Goal: Task Accomplishment & Management: Manage account settings

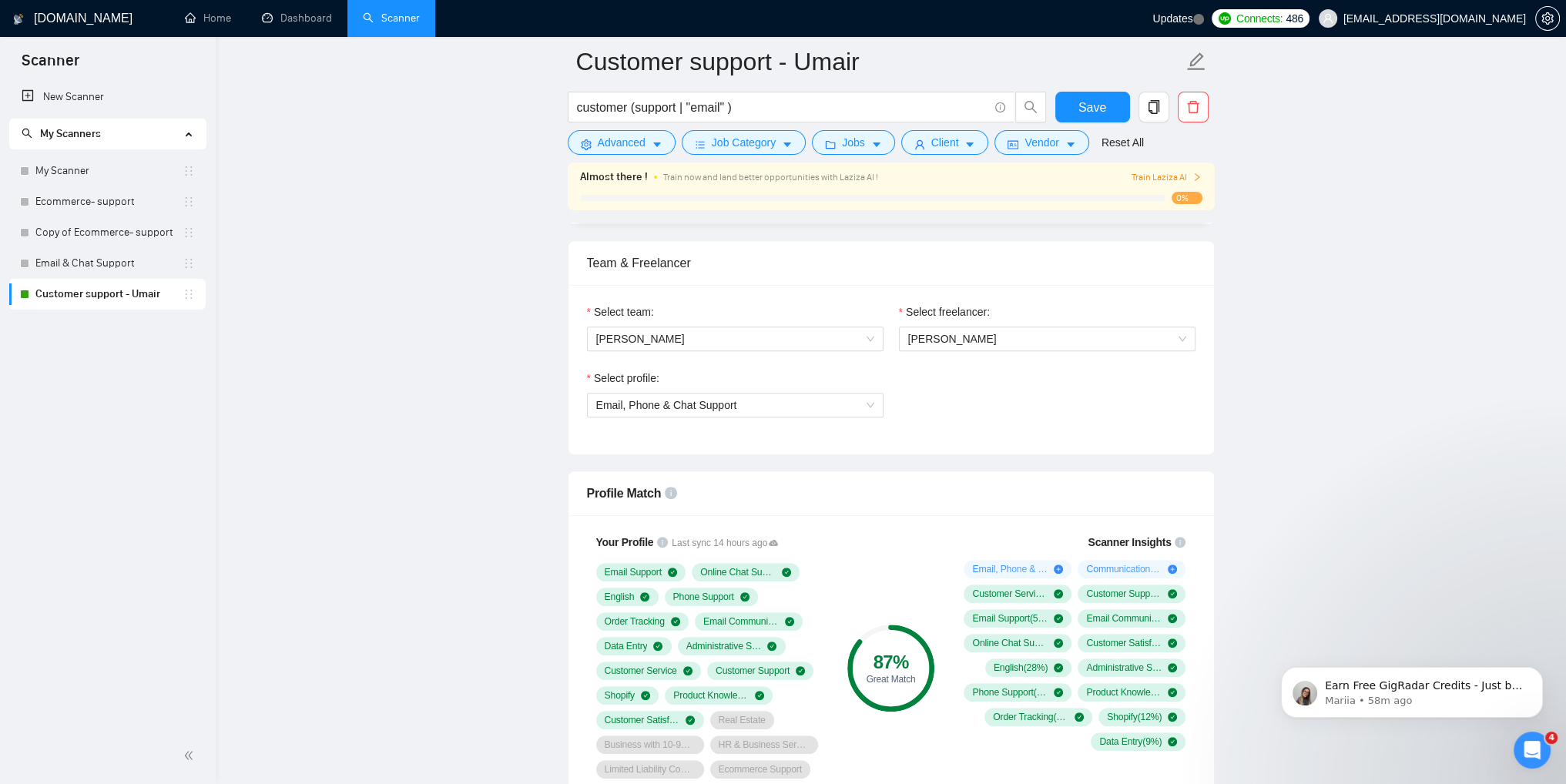
scroll to position [924, 0]
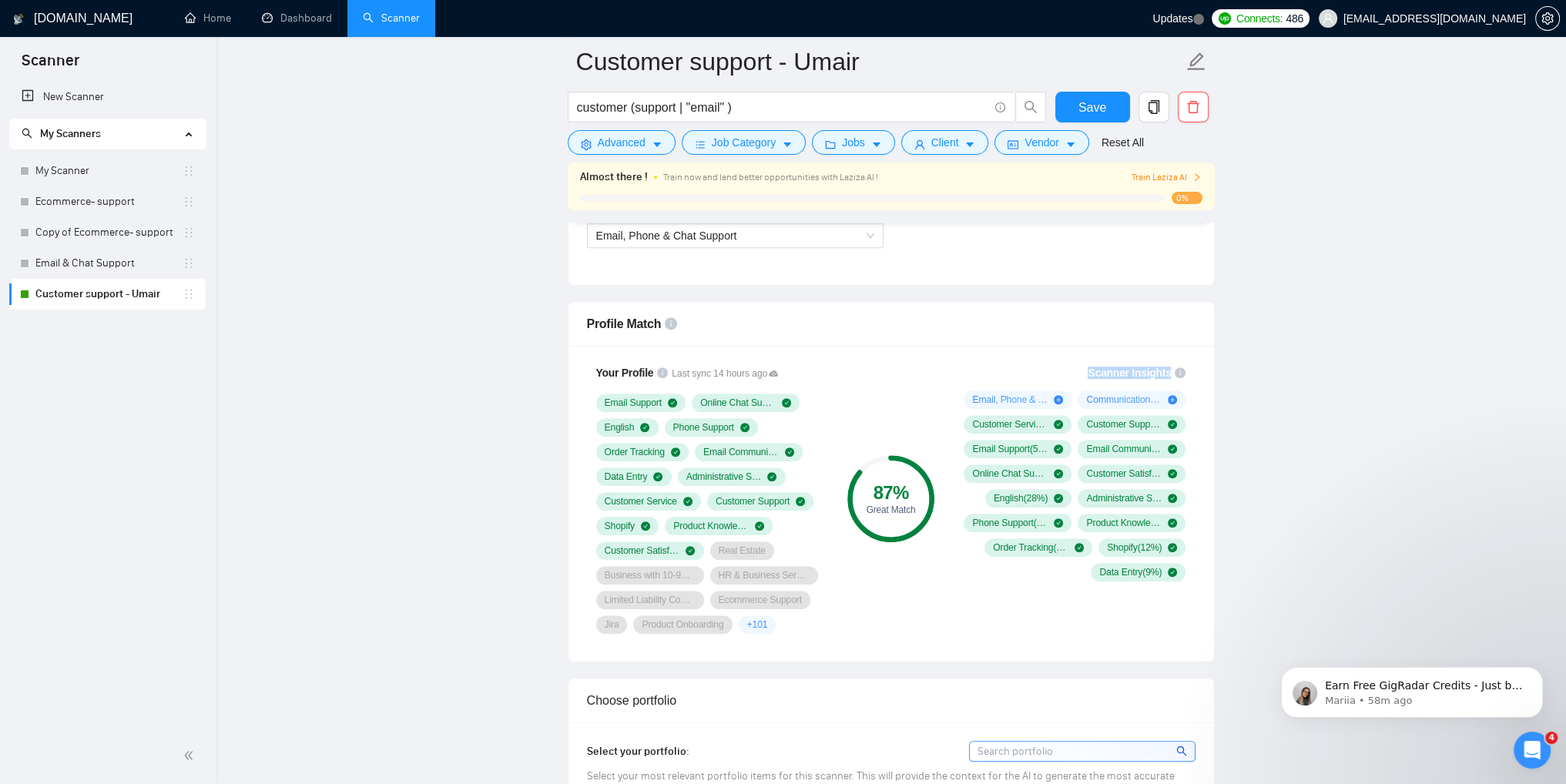
drag, startPoint x: 1095, startPoint y: 374, endPoint x: 1170, endPoint y: 372, distance: 75.0
click at [1170, 372] on span "Scanner Insights" at bounding box center [1129, 373] width 83 height 11
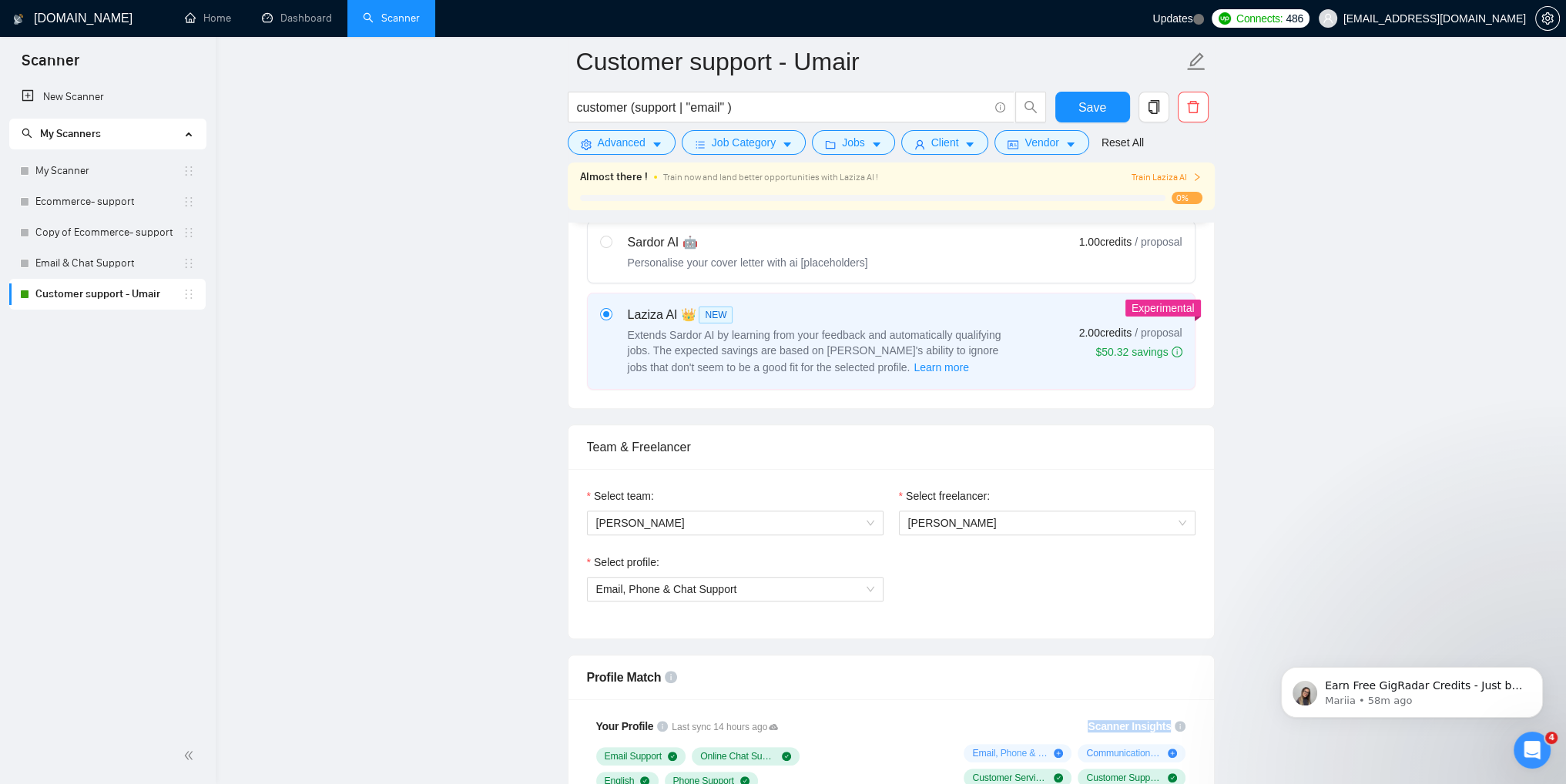
scroll to position [539, 0]
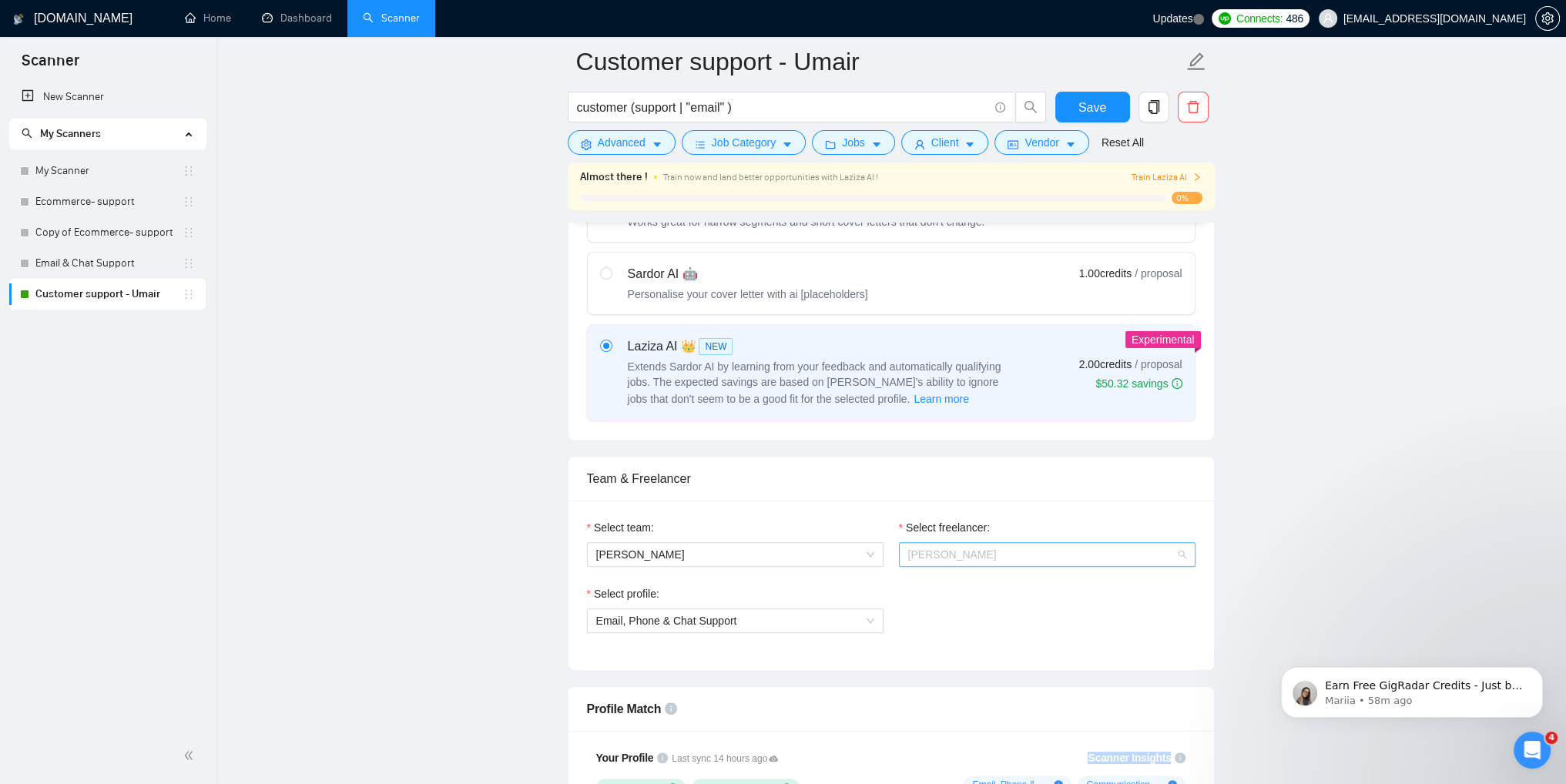
click at [996, 557] on span "[PERSON_NAME]" at bounding box center [1047, 555] width 278 height 24
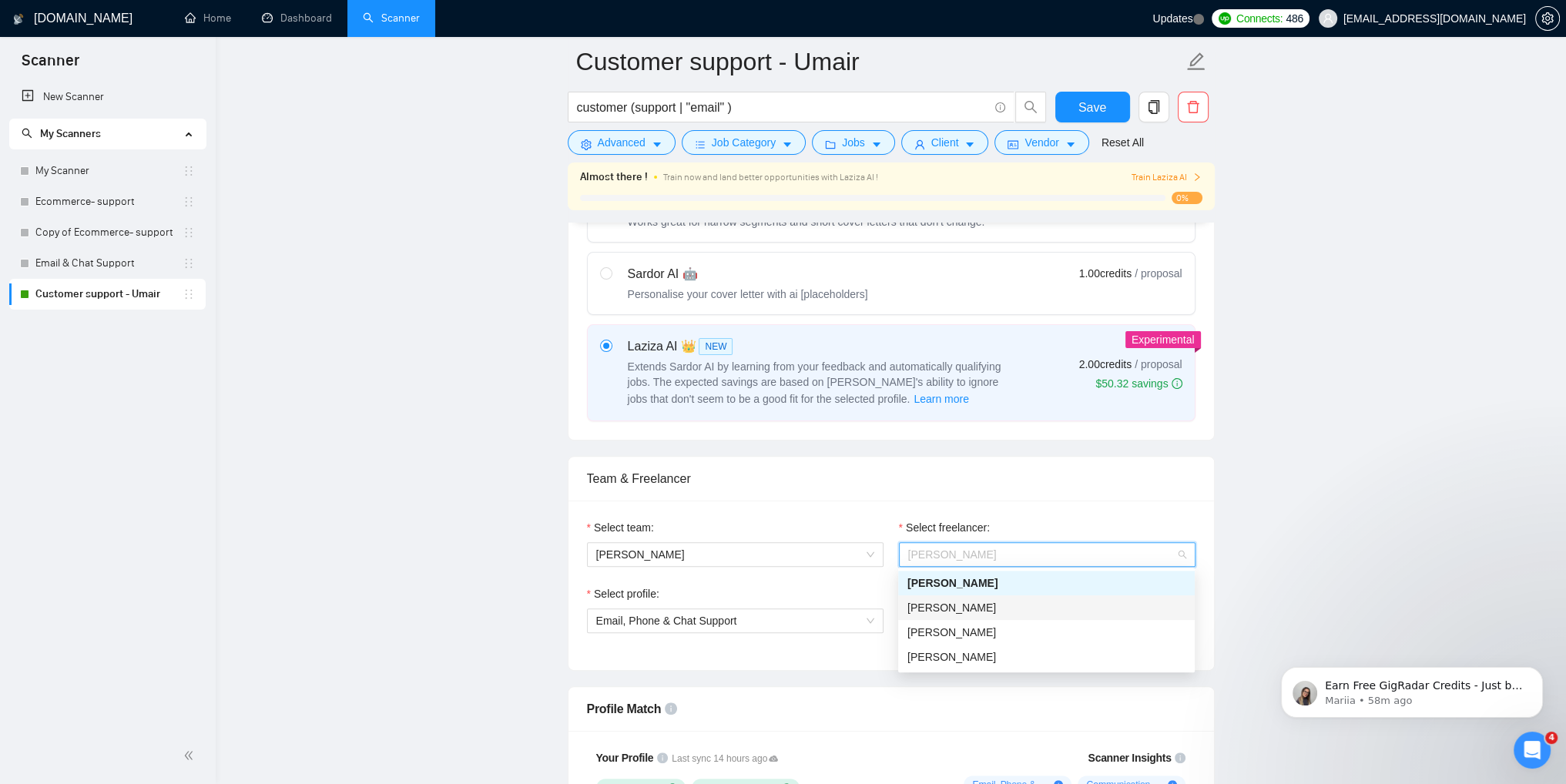
click at [945, 616] on div "[PERSON_NAME]" at bounding box center [1046, 607] width 296 height 24
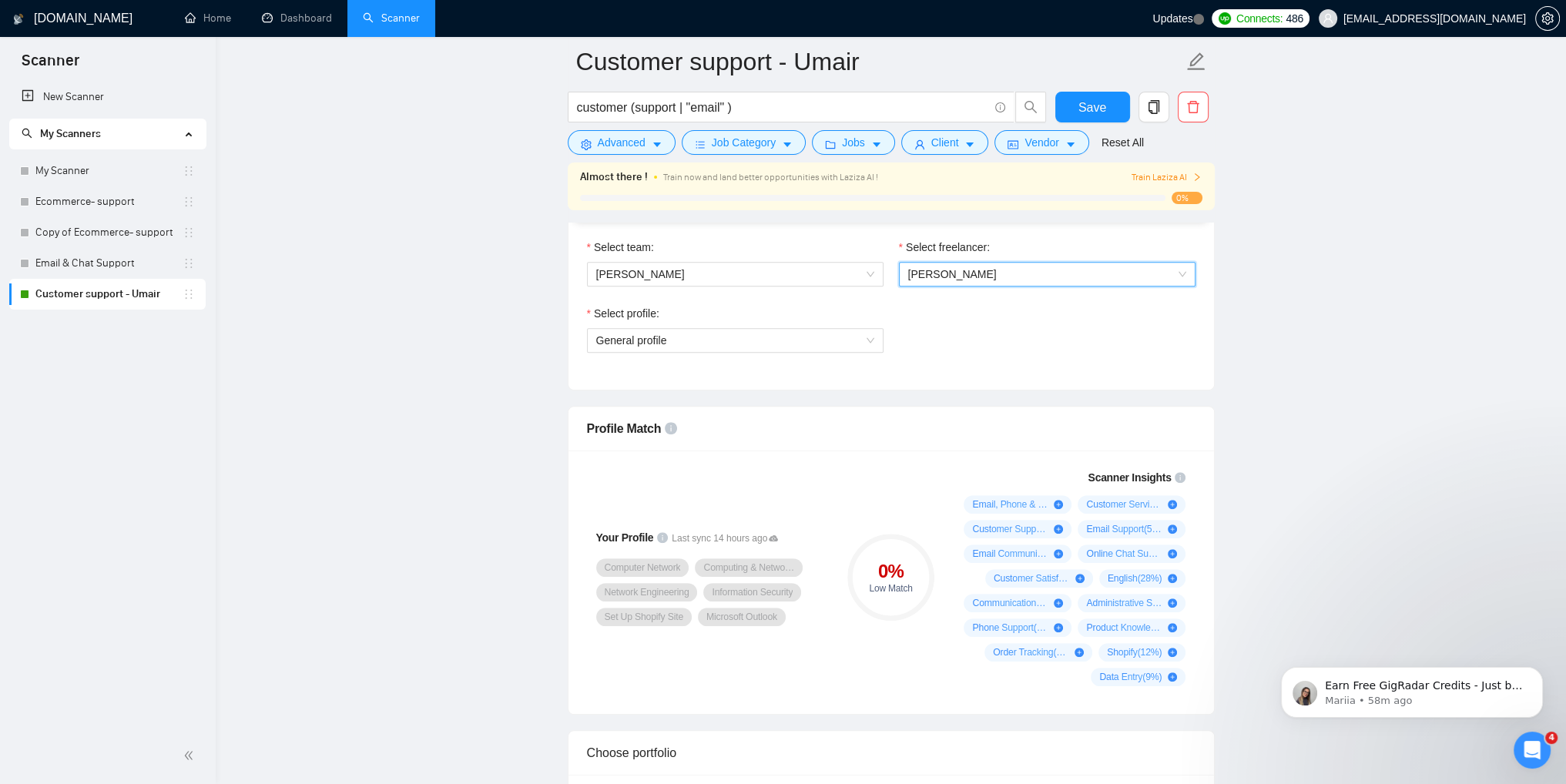
scroll to position [770, 0]
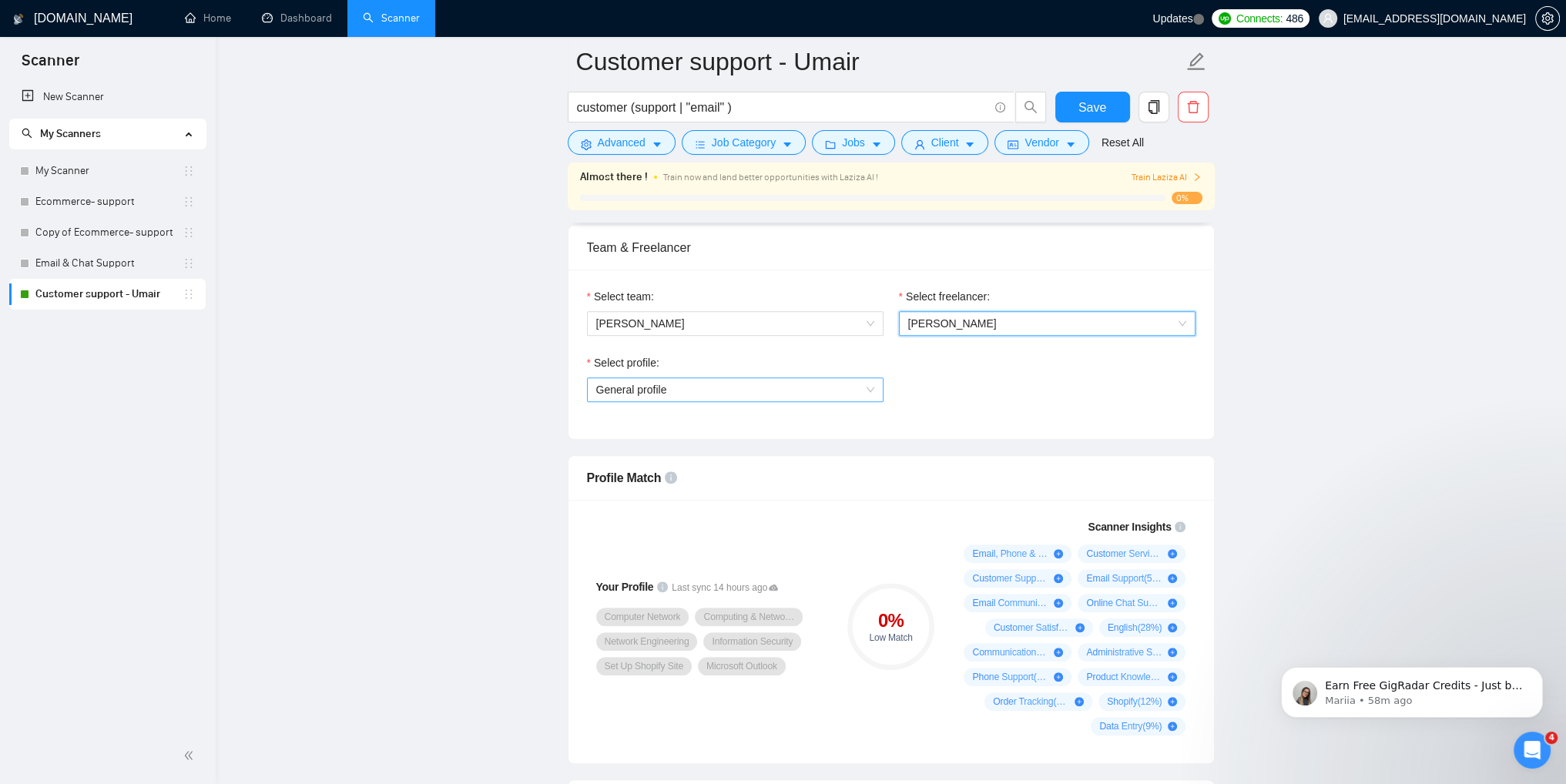
click at [838, 378] on span "General profile" at bounding box center [735, 389] width 278 height 24
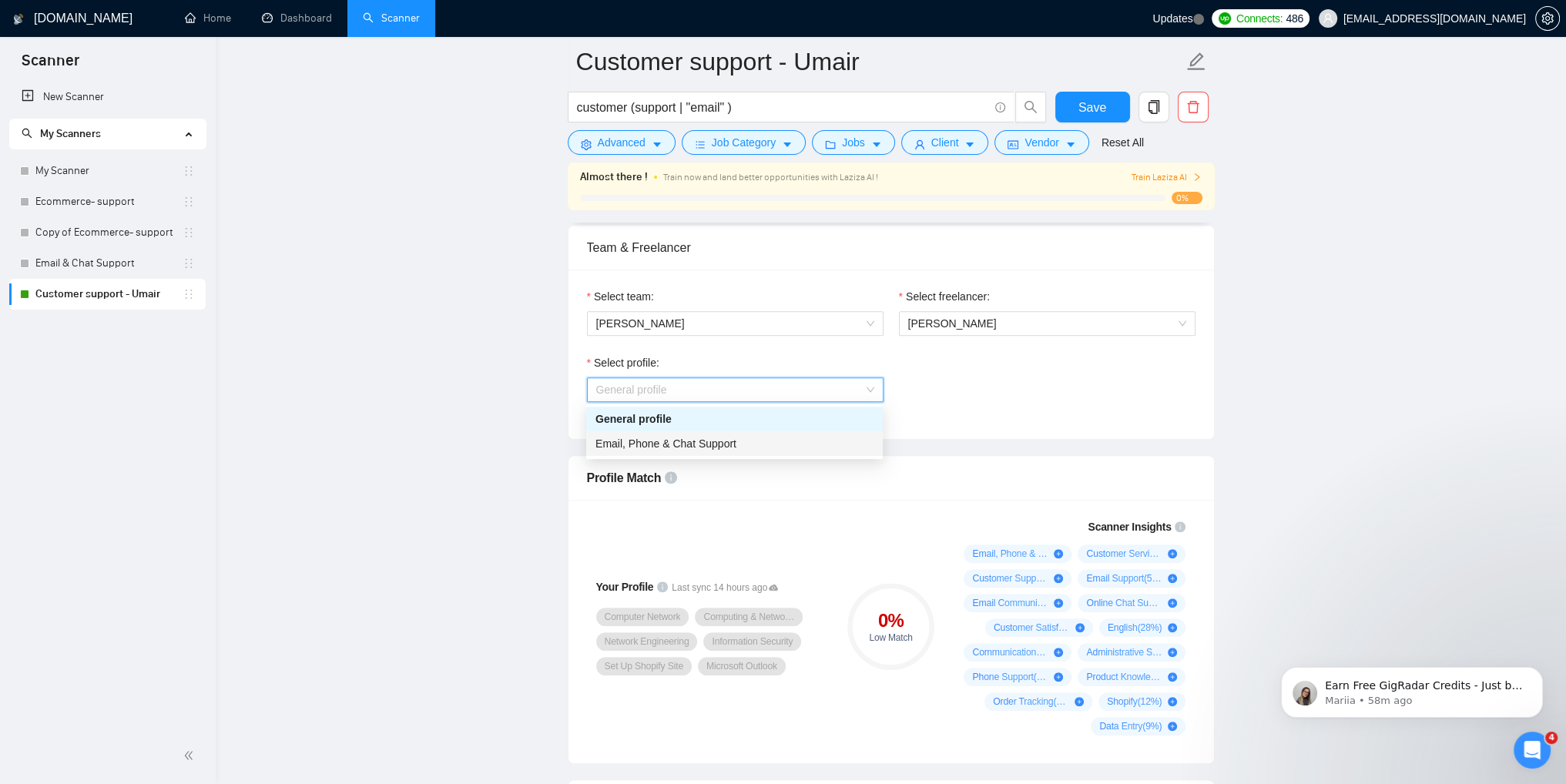
click at [694, 447] on span "Email, Phone & Chat Support" at bounding box center [666, 443] width 141 height 13
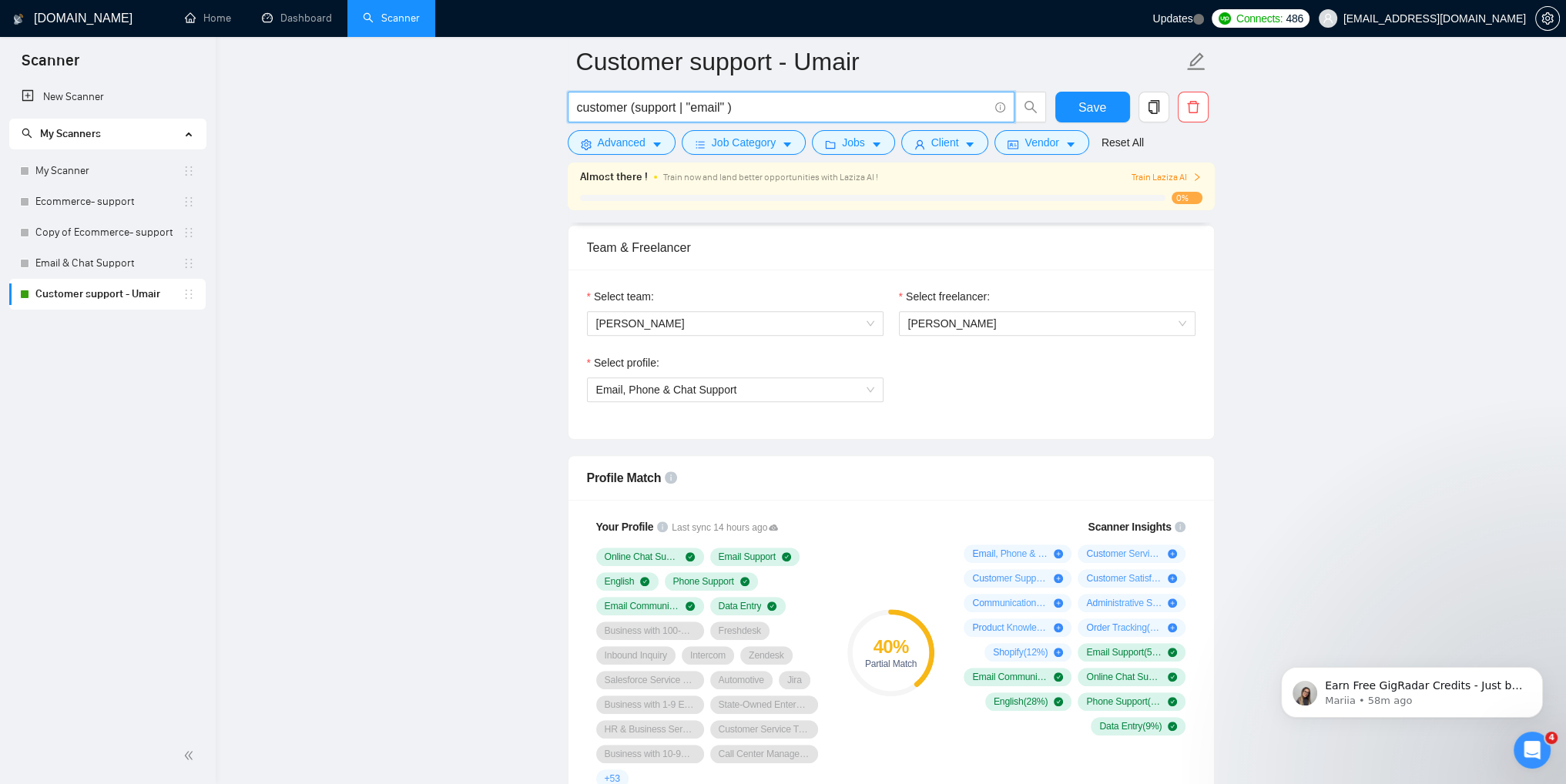
click at [678, 108] on input "customer (support | "email" )" at bounding box center [783, 107] width 411 height 19
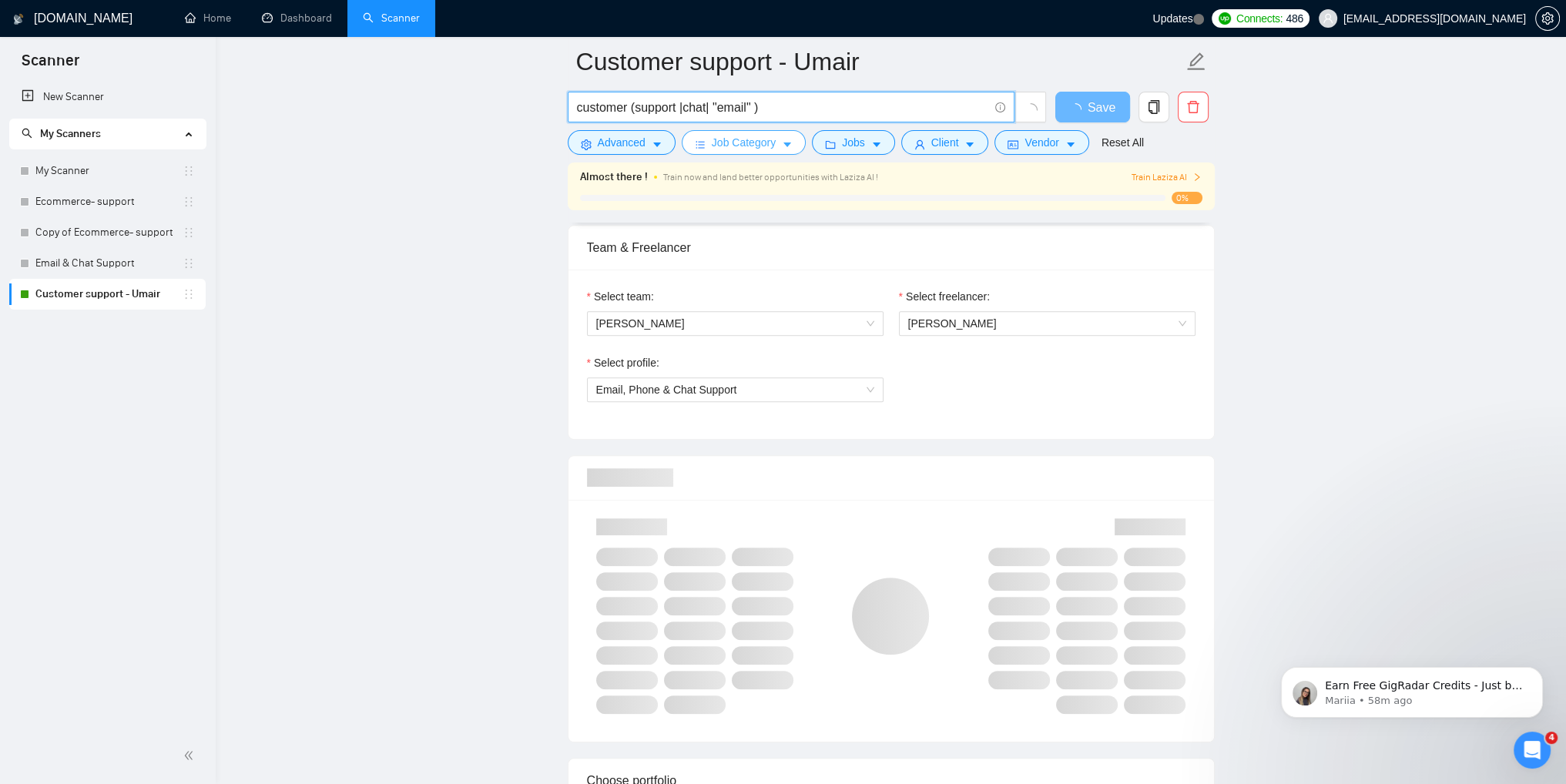
type input "customer (support | chat| "email" )"
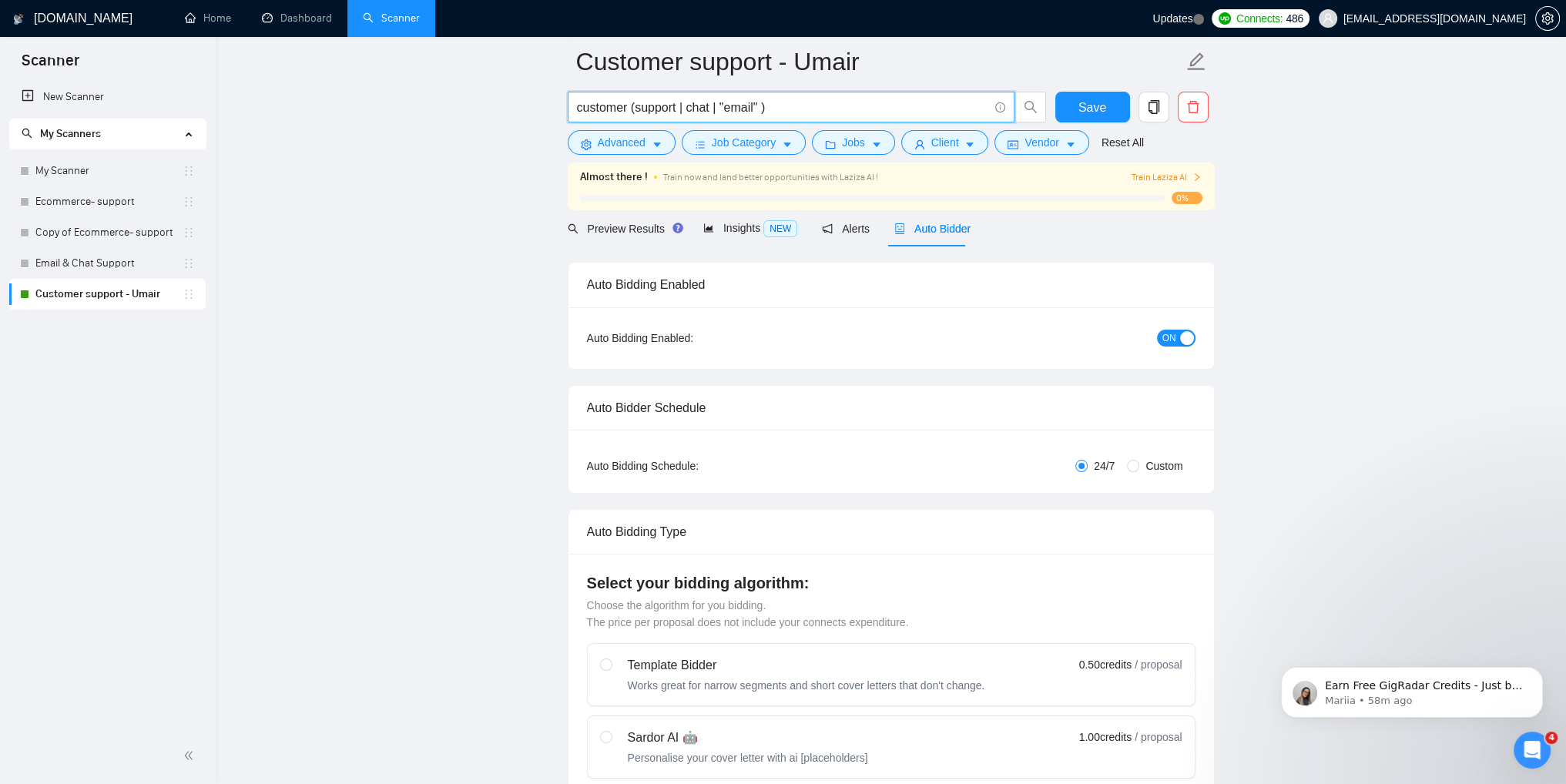
scroll to position [0, 0]
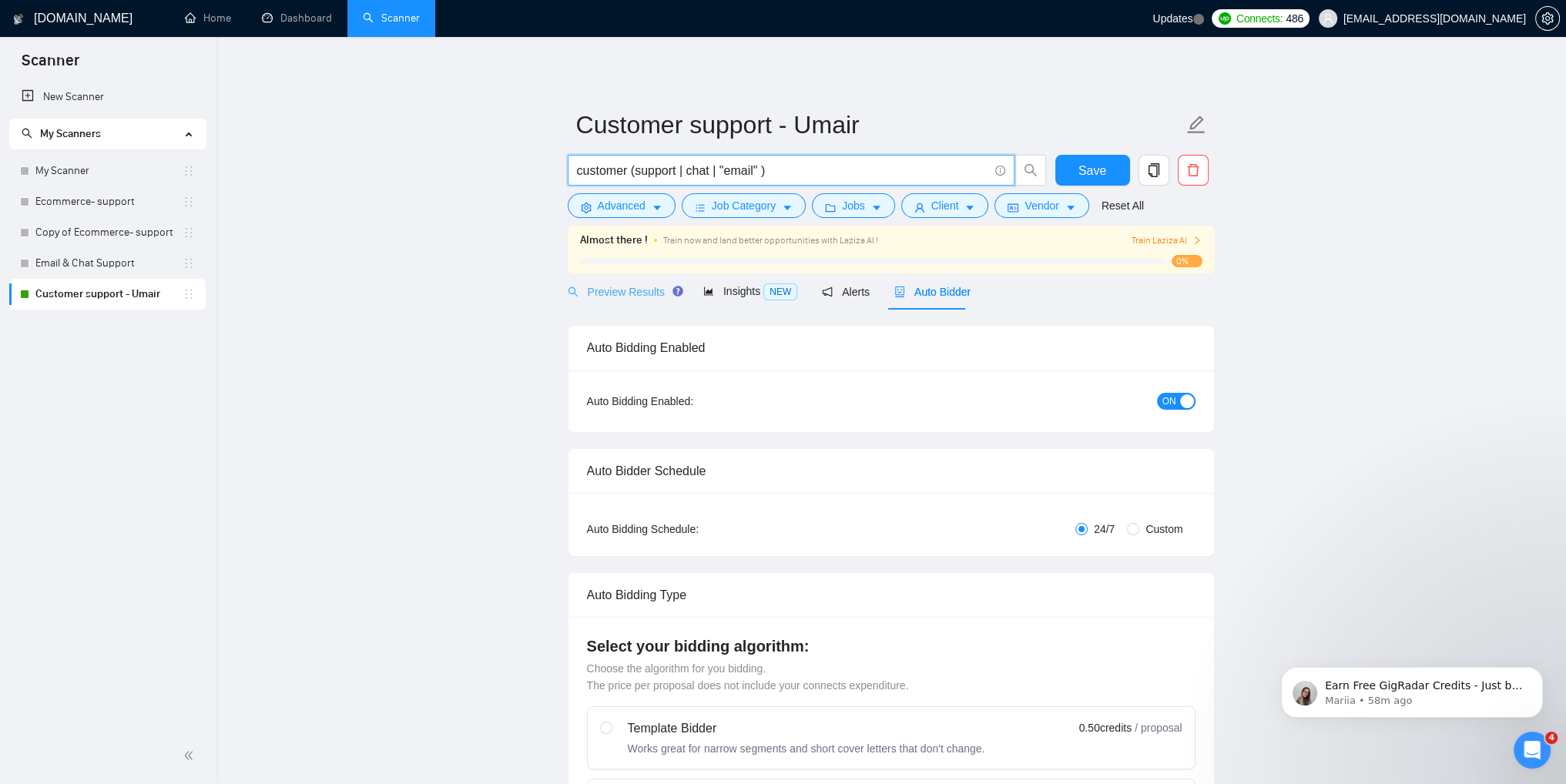
type input "customer (support | chat | "email" )"
drag, startPoint x: 610, startPoint y: 292, endPoint x: 1396, endPoint y: 365, distance: 789.4
click at [610, 294] on span "Preview Results" at bounding box center [623, 291] width 111 height 13
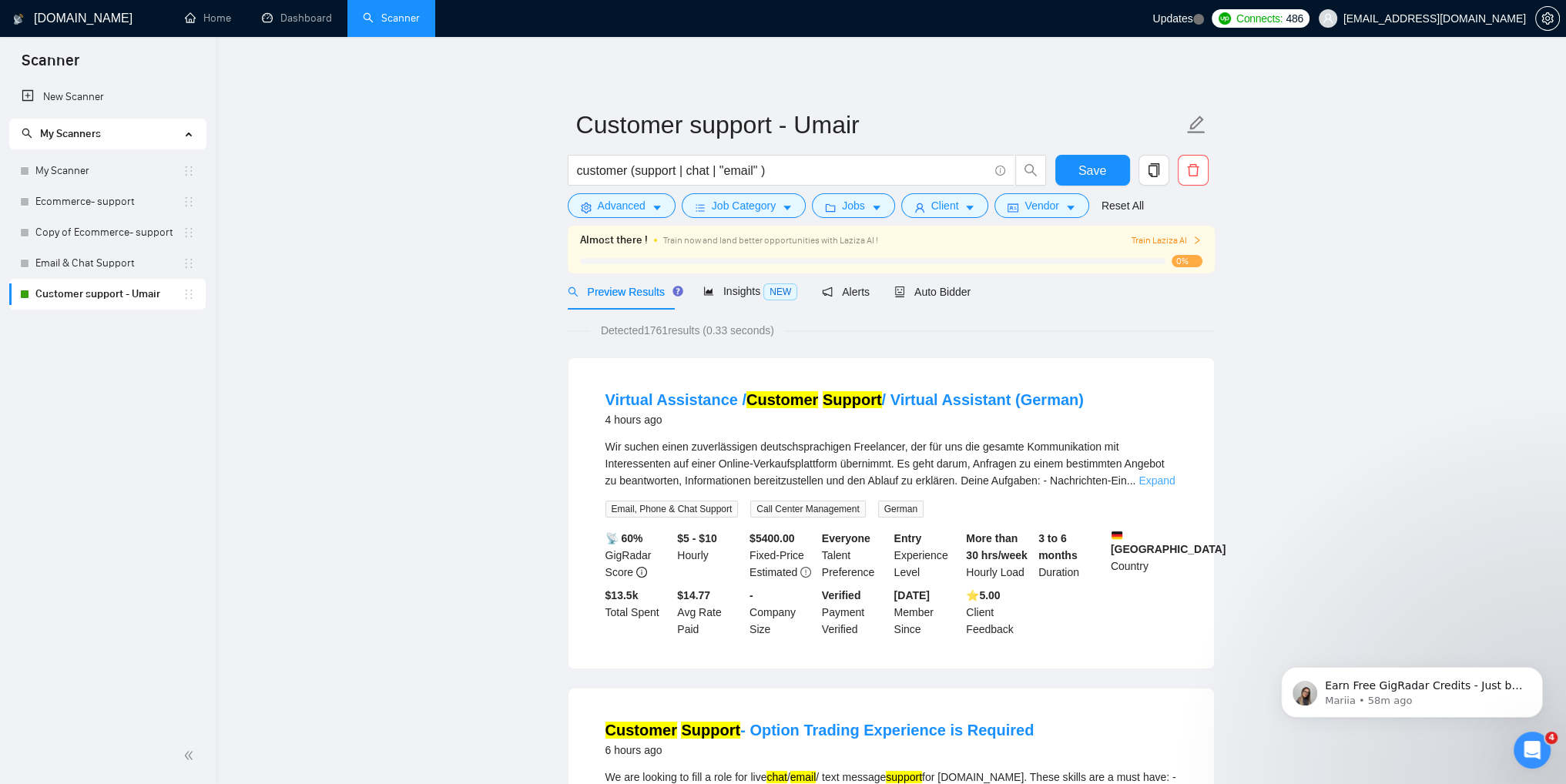
click at [1154, 480] on link "Expand" at bounding box center [1156, 480] width 36 height 13
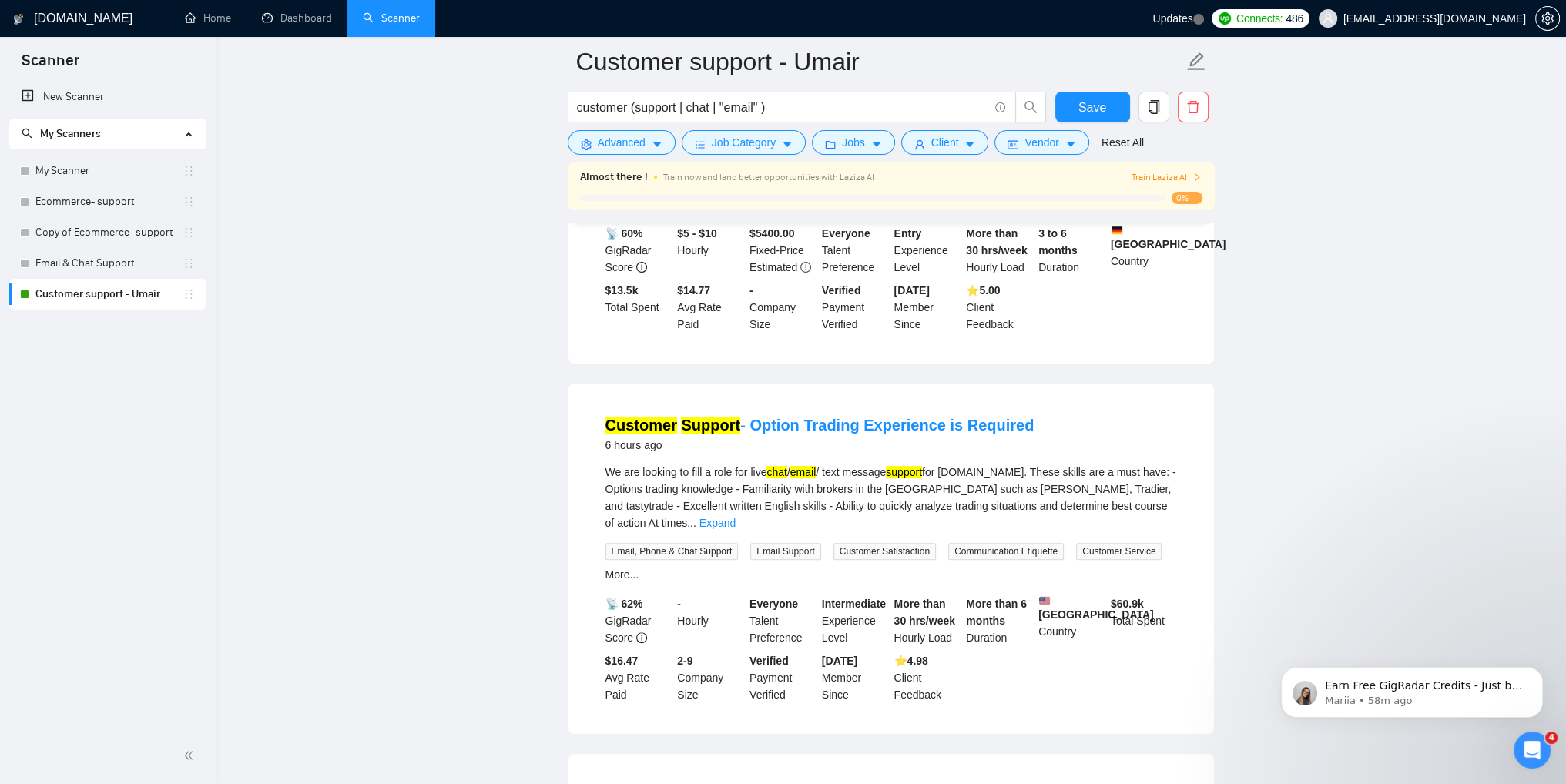
scroll to position [462, 0]
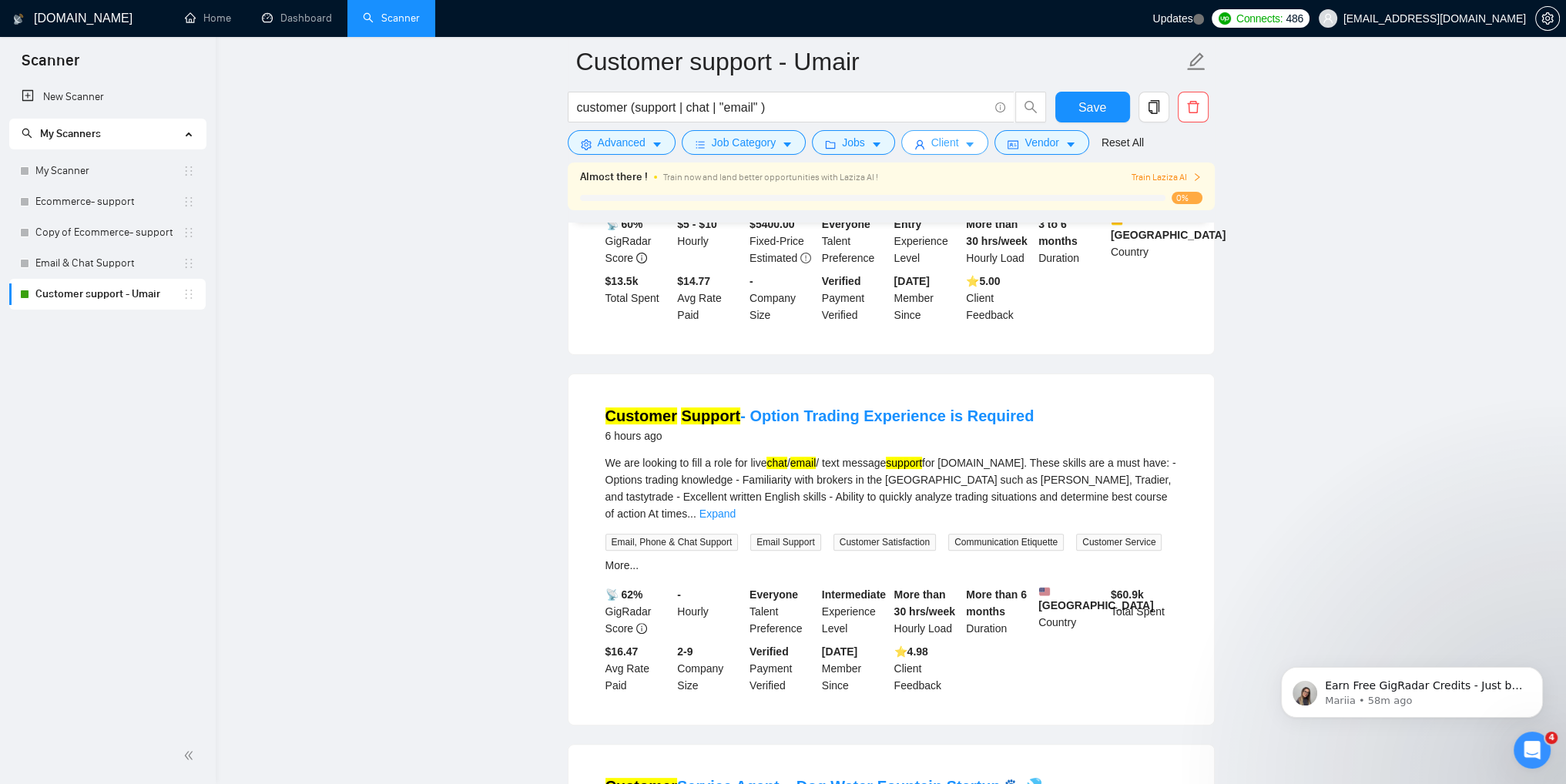
click at [933, 147] on span "Client" at bounding box center [945, 143] width 28 height 17
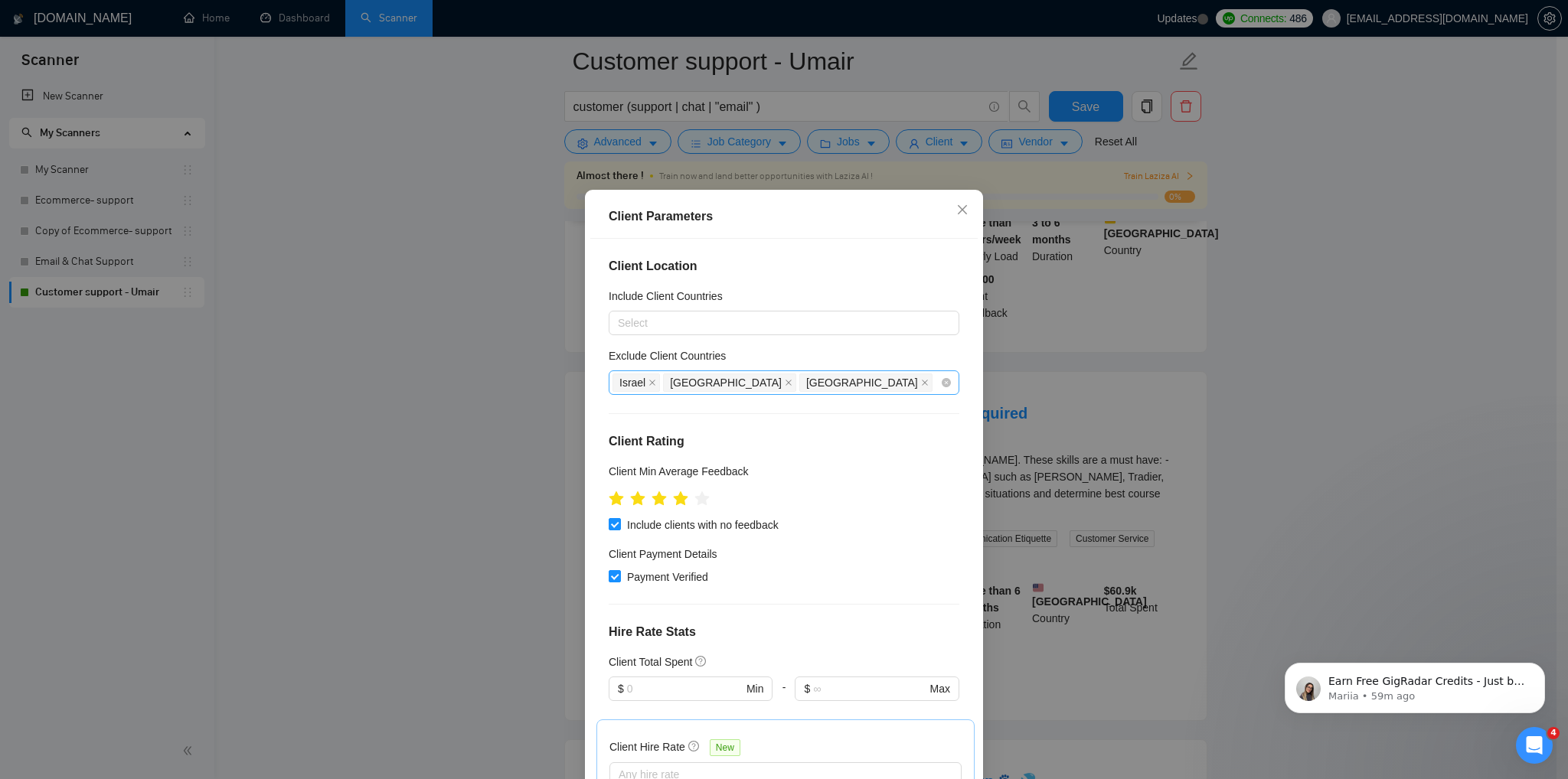
click at [787, 384] on div "Israel [GEOGRAPHIC_DATA] [GEOGRAPHIC_DATA]" at bounding box center [776, 383] width 328 height 22
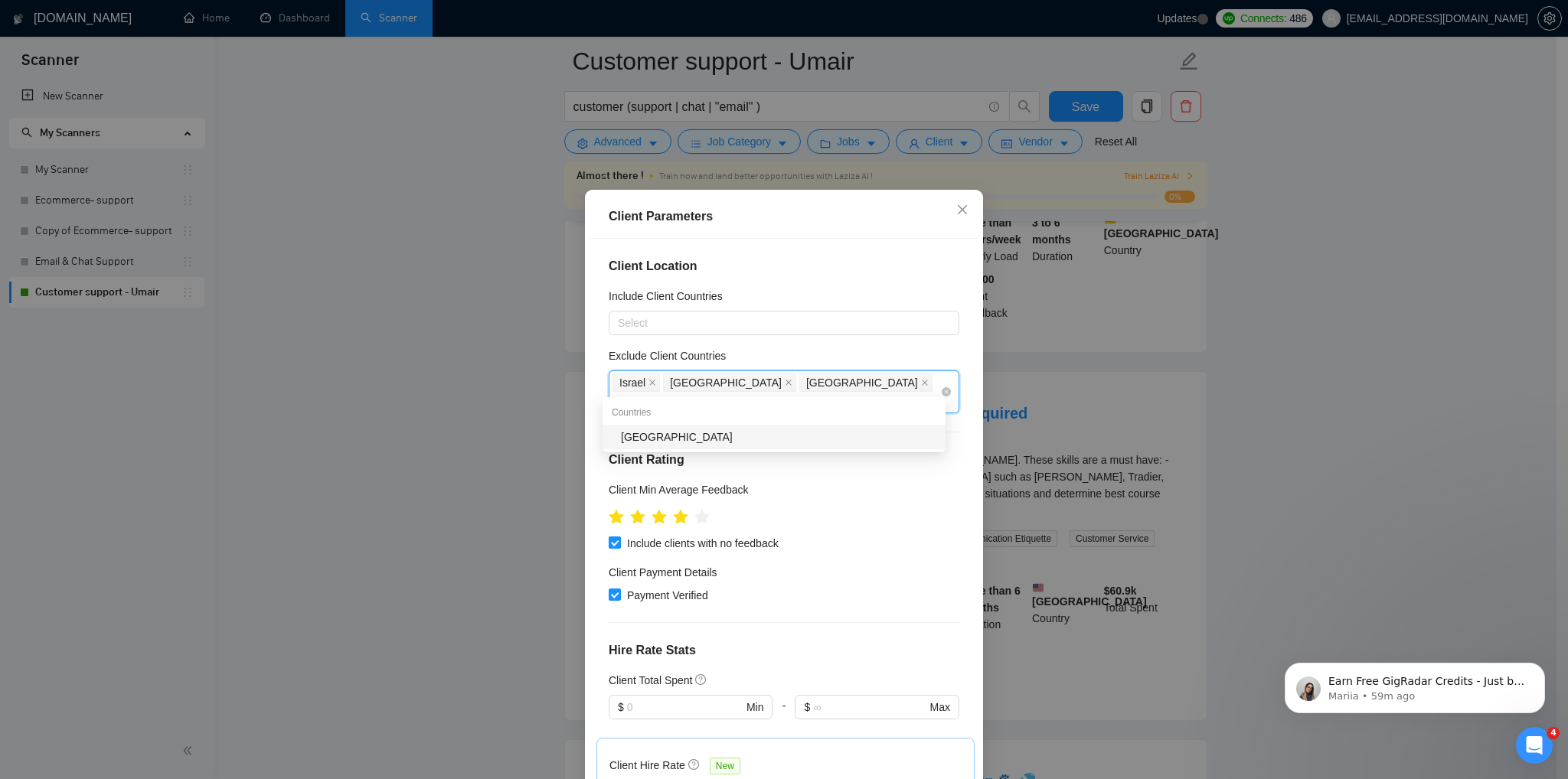
type input "[GEOGRAPHIC_DATA]"
click at [763, 438] on div "[GEOGRAPHIC_DATA]" at bounding box center [779, 437] width 315 height 17
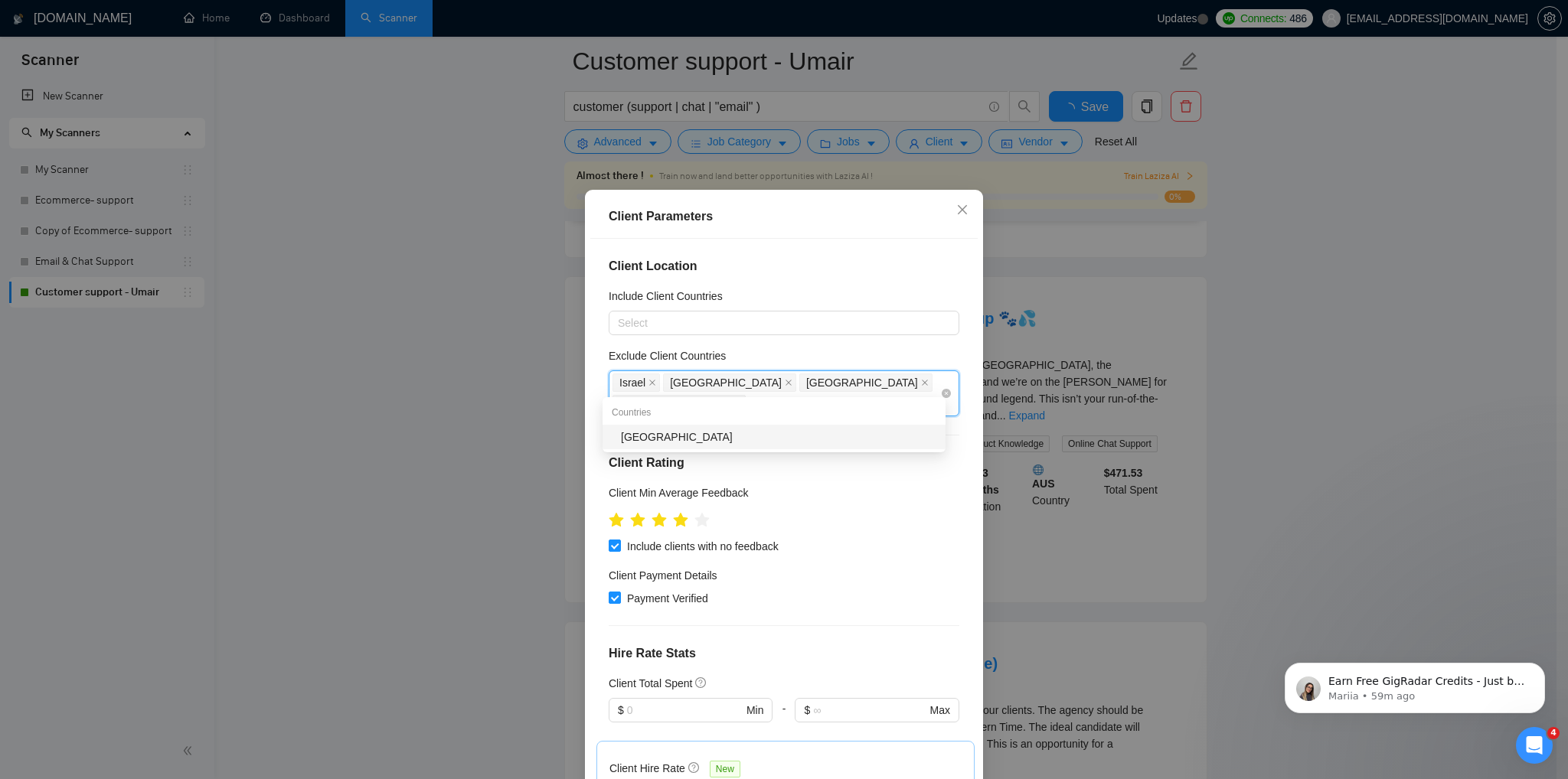
type input "belg"
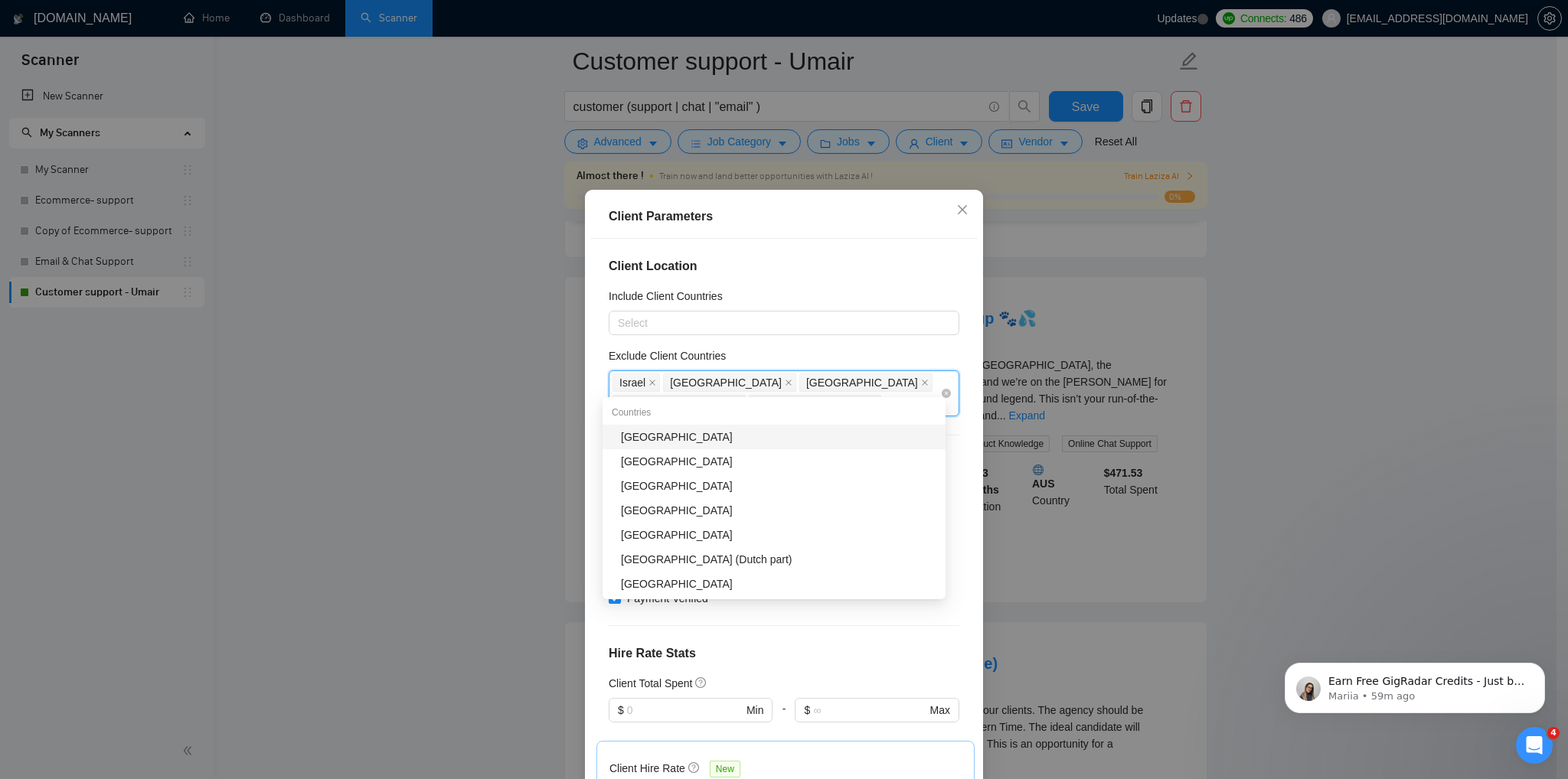
type input "c"
click at [1298, 403] on div "Client Parameters Client Location Include Client Countries Select Exclude Clien…" at bounding box center [784, 390] width 1568 height 779
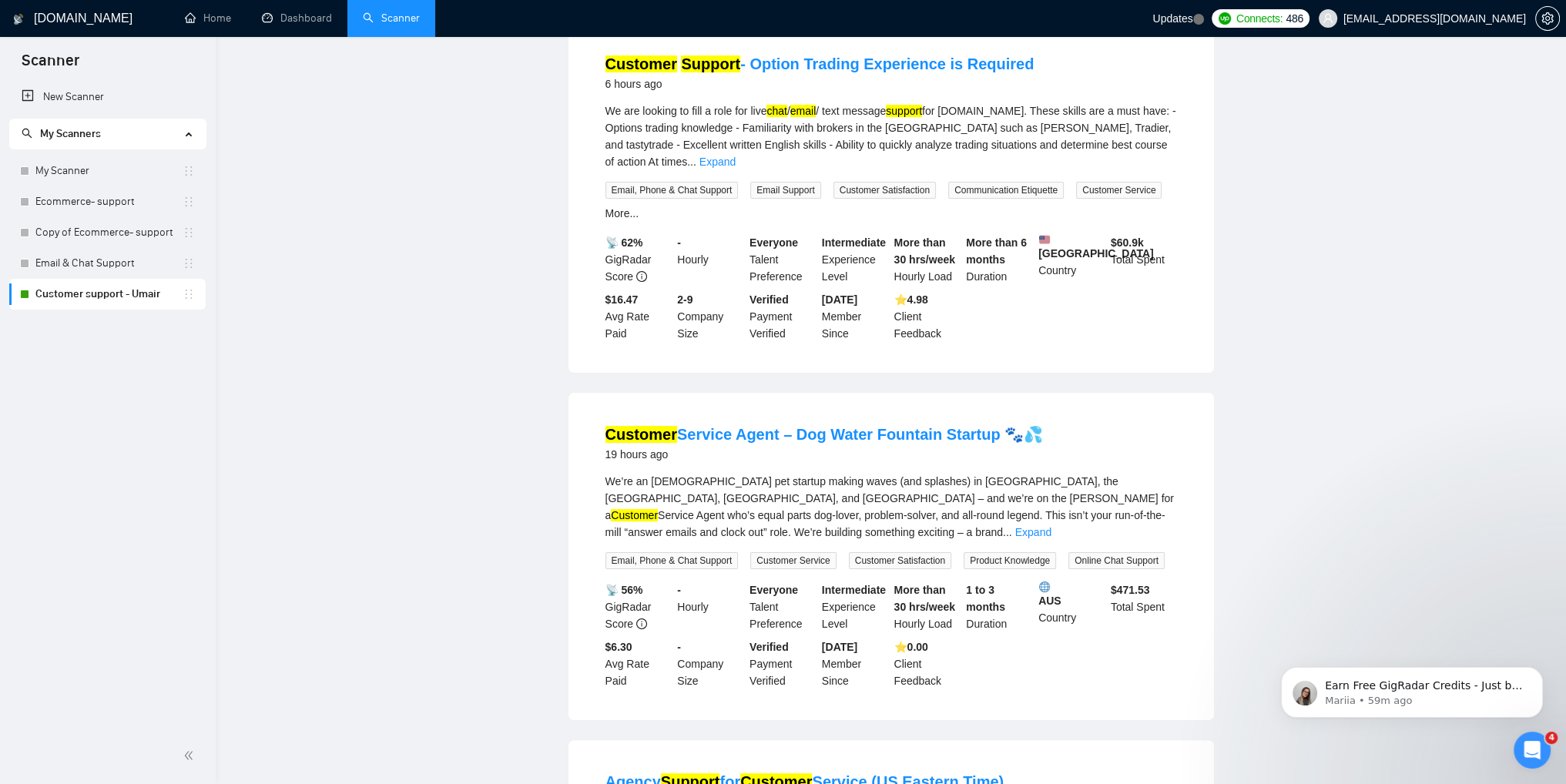
scroll to position [0, 0]
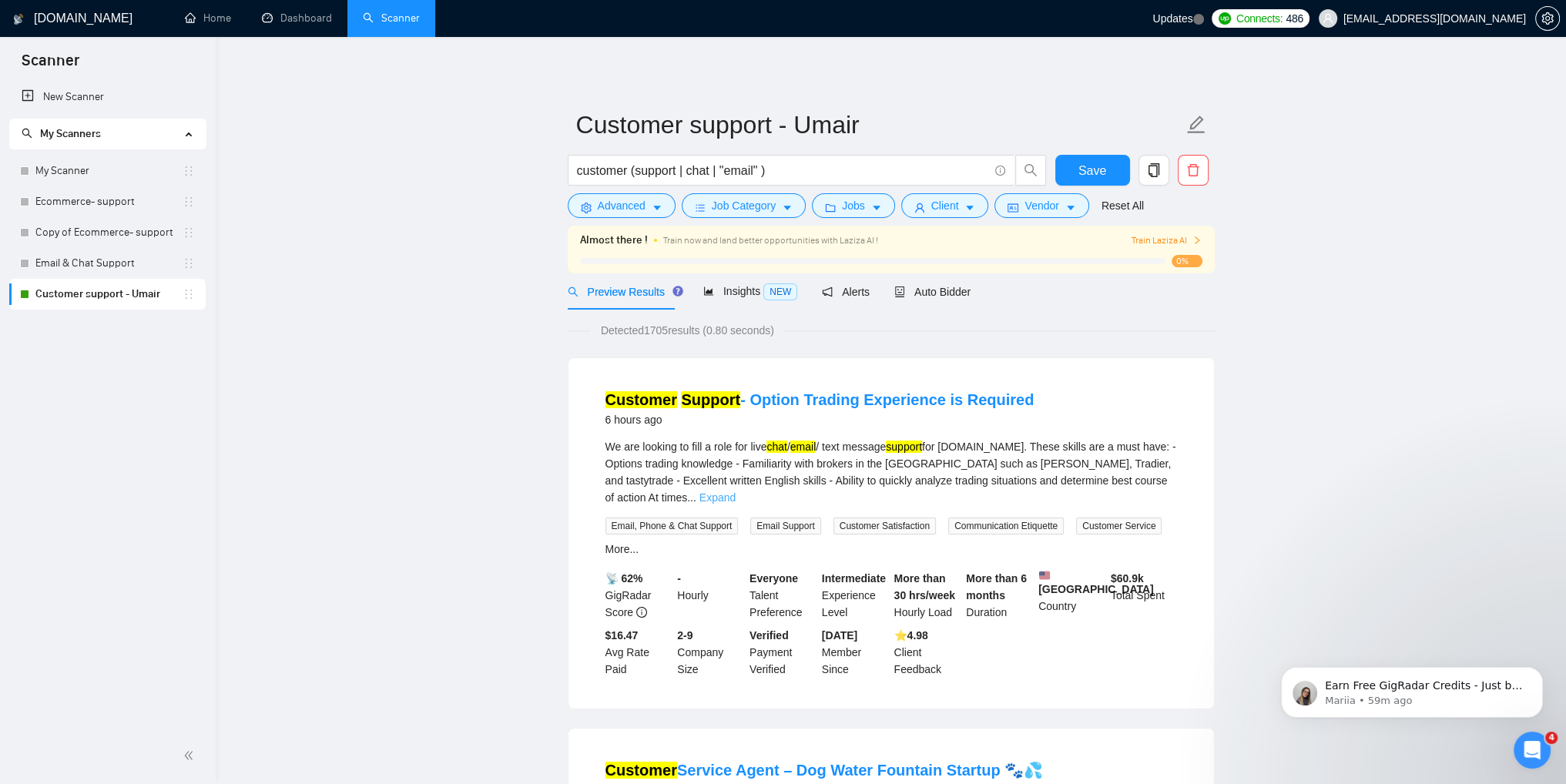
click at [736, 491] on link "Expand" at bounding box center [717, 497] width 36 height 13
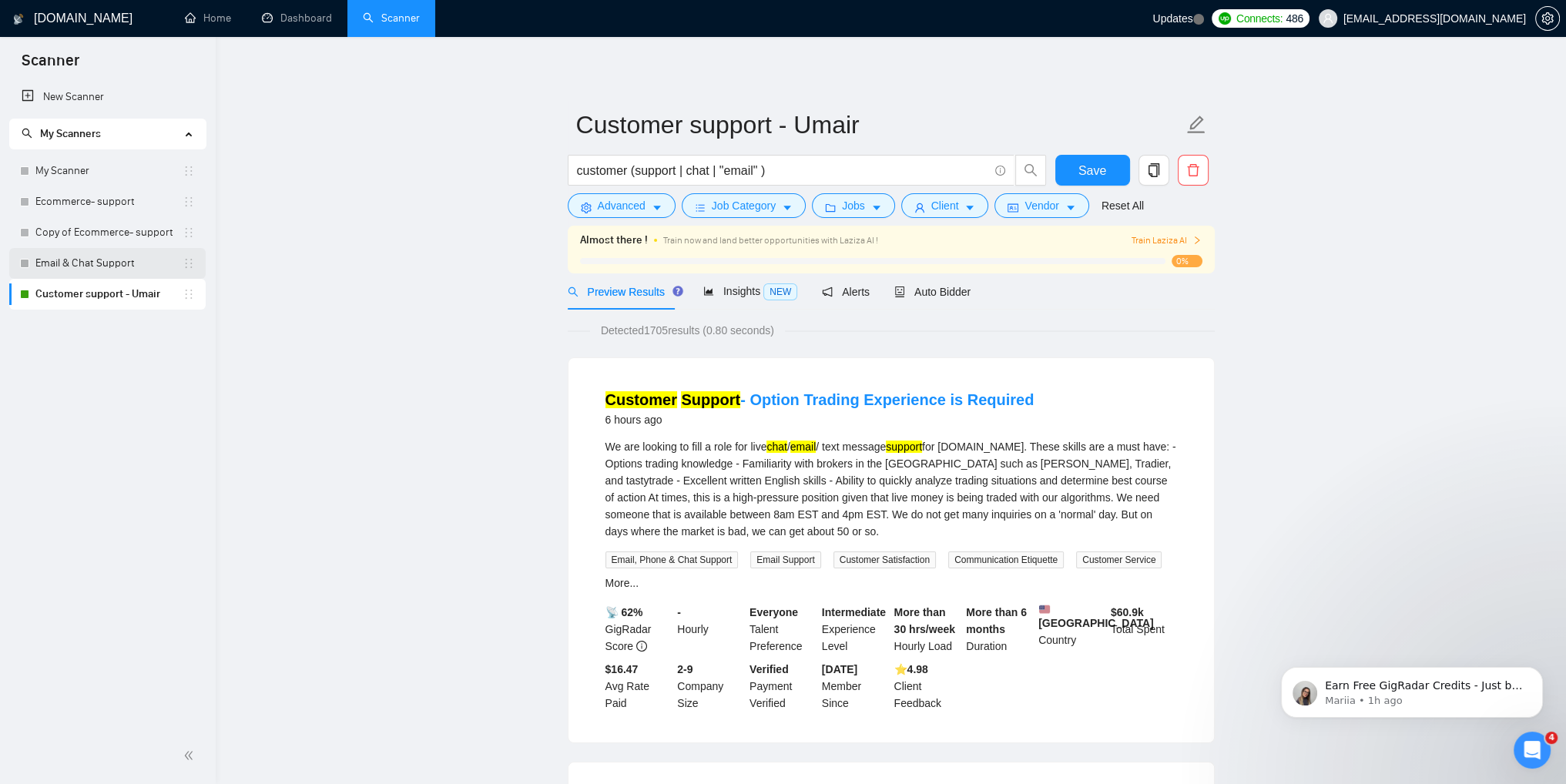
click at [50, 264] on link "Email & Chat Support" at bounding box center [108, 263] width 147 height 31
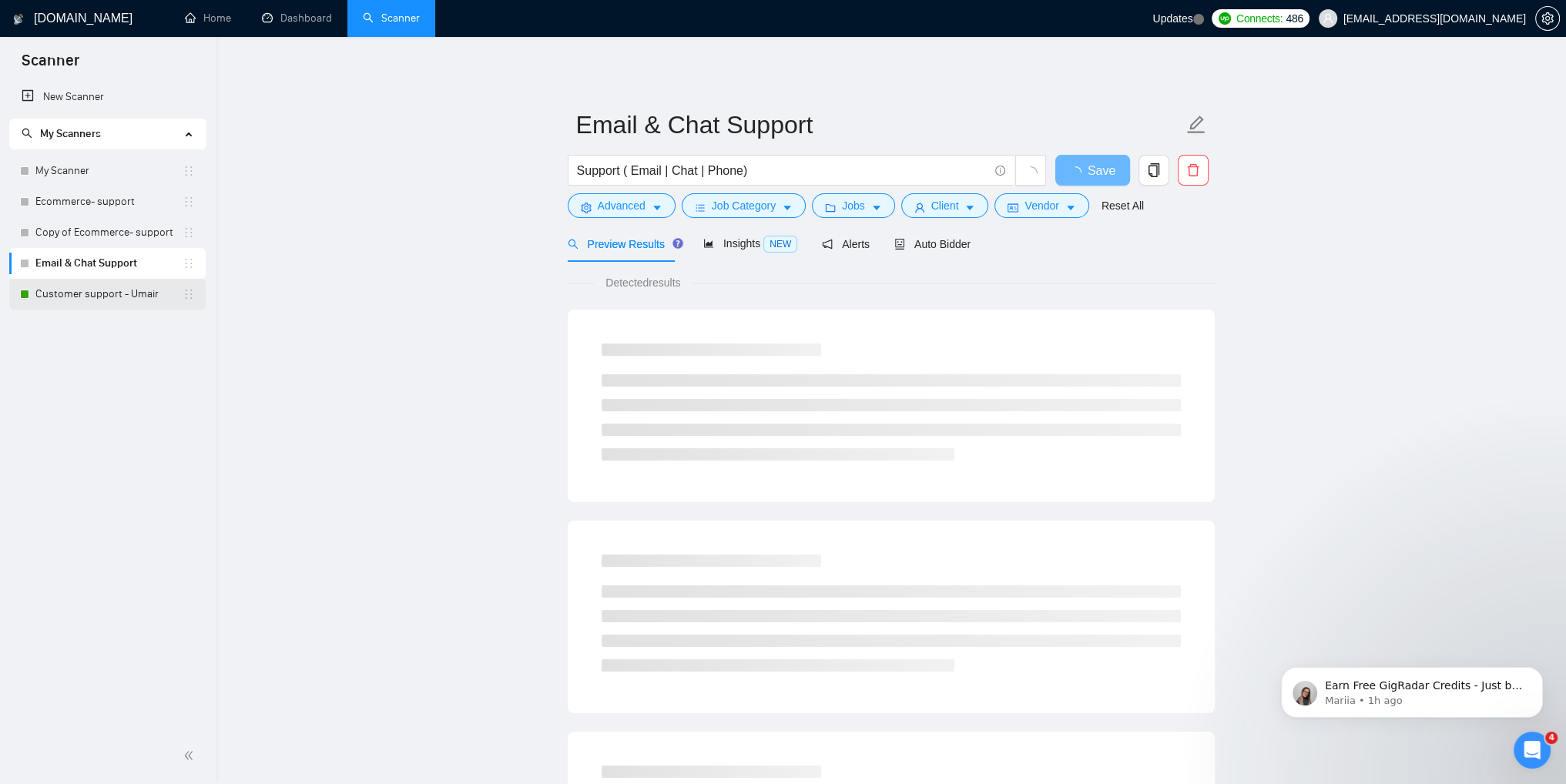
click at [86, 295] on link "Customer support - Umair" at bounding box center [108, 294] width 147 height 31
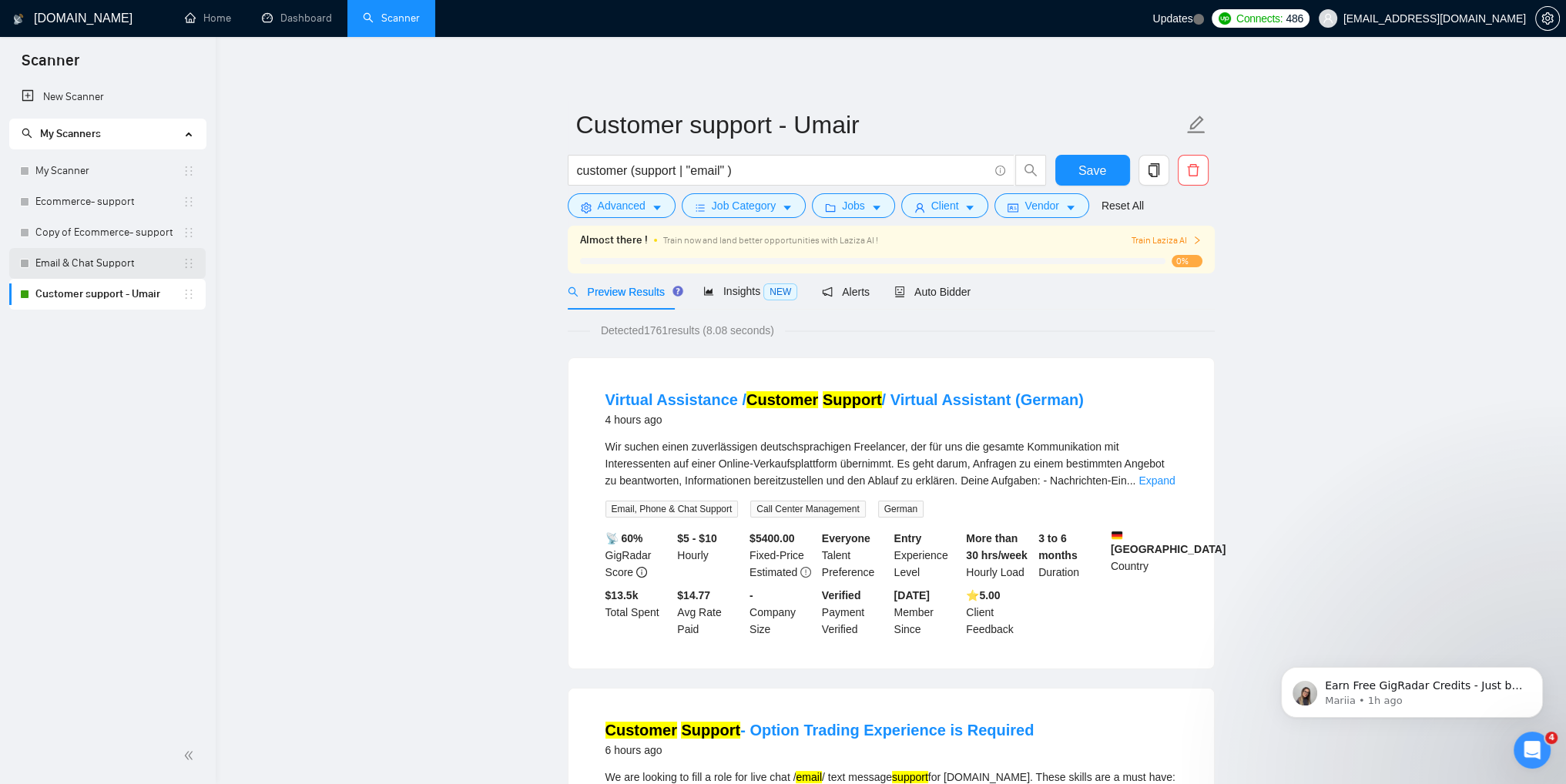
click at [105, 267] on link "Email & Chat Support" at bounding box center [108, 263] width 147 height 31
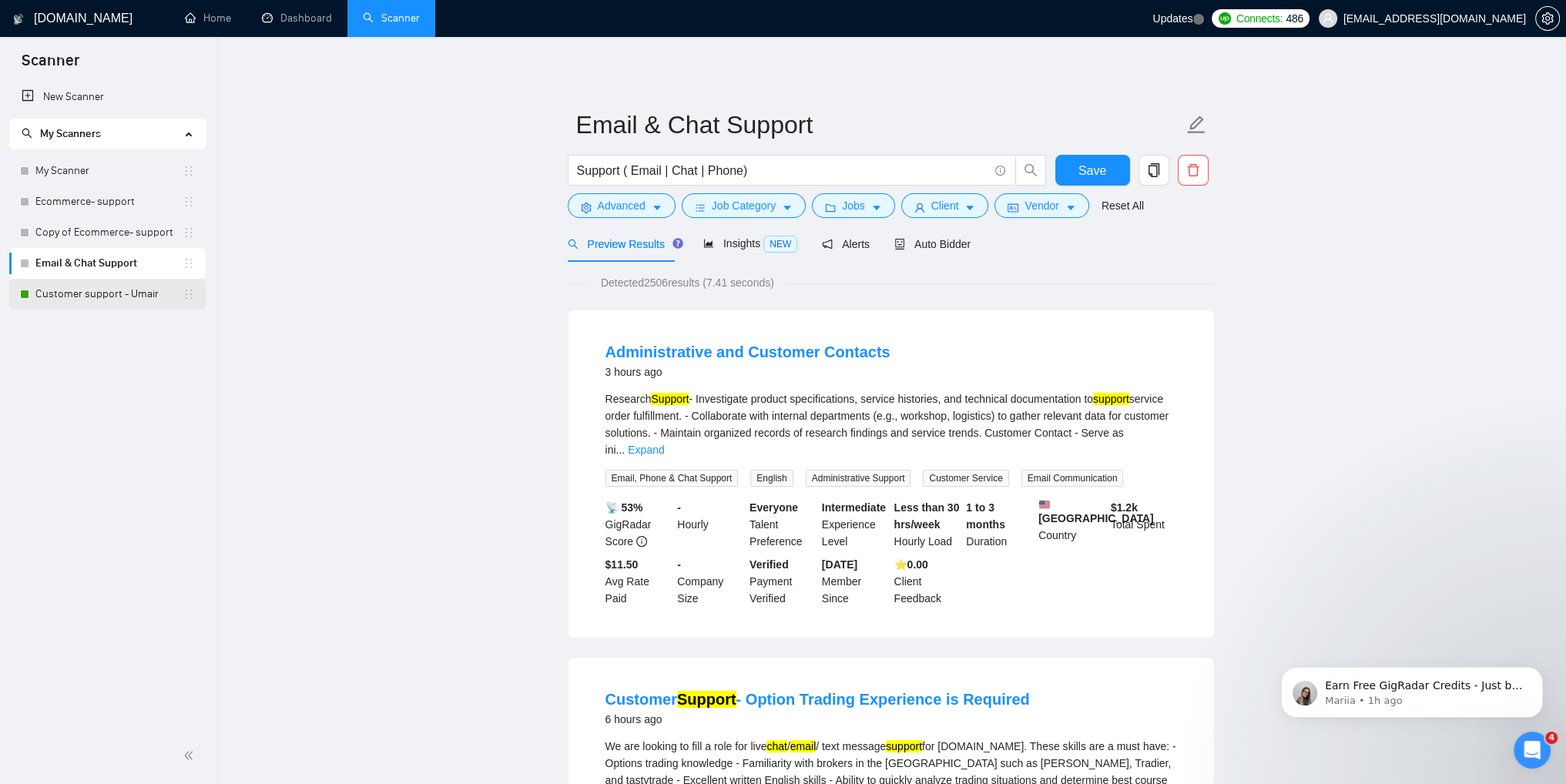
click at [82, 301] on link "Customer support - Umair" at bounding box center [108, 294] width 147 height 31
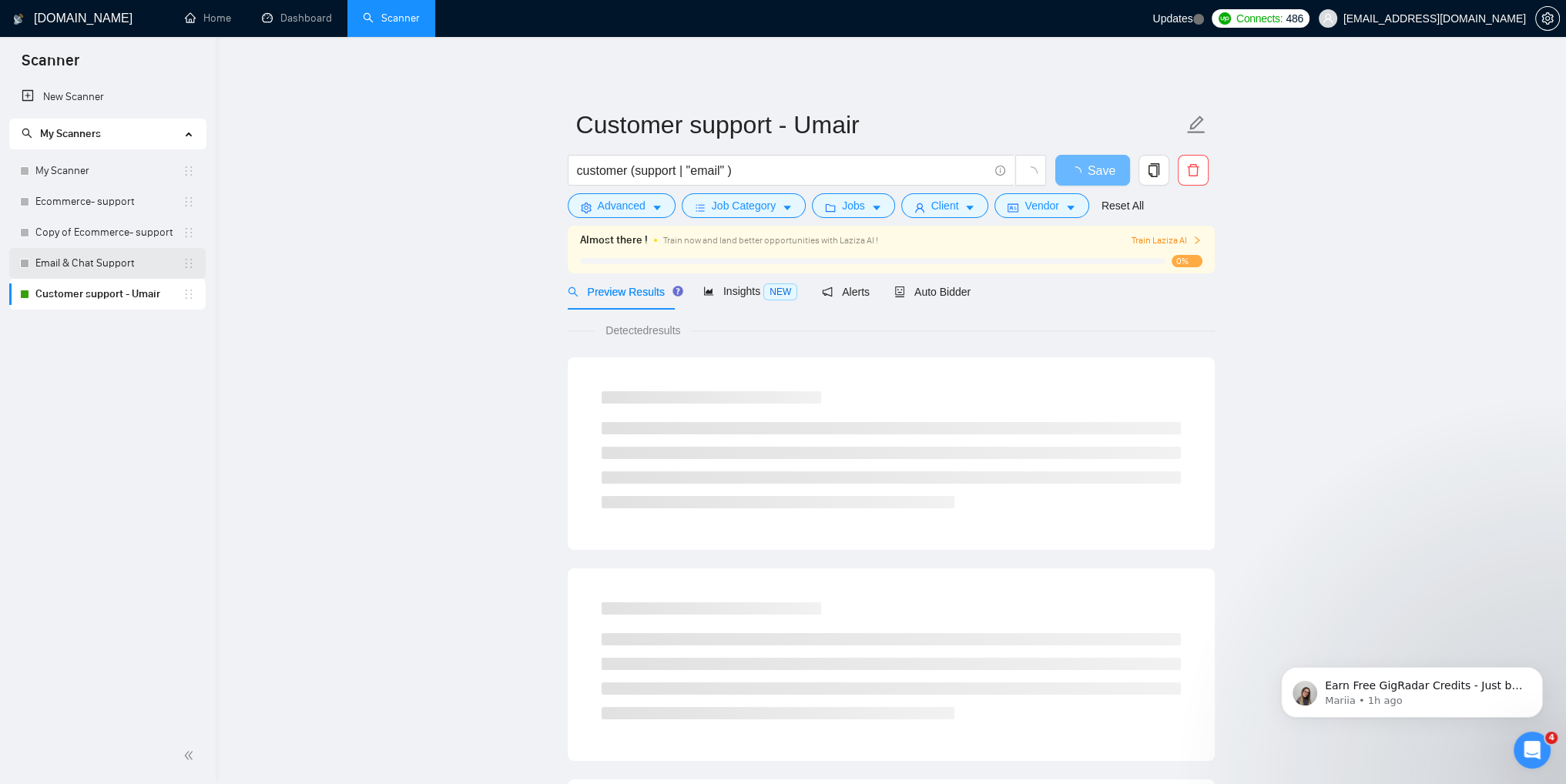
click at [77, 270] on link "Email & Chat Support" at bounding box center [108, 263] width 147 height 31
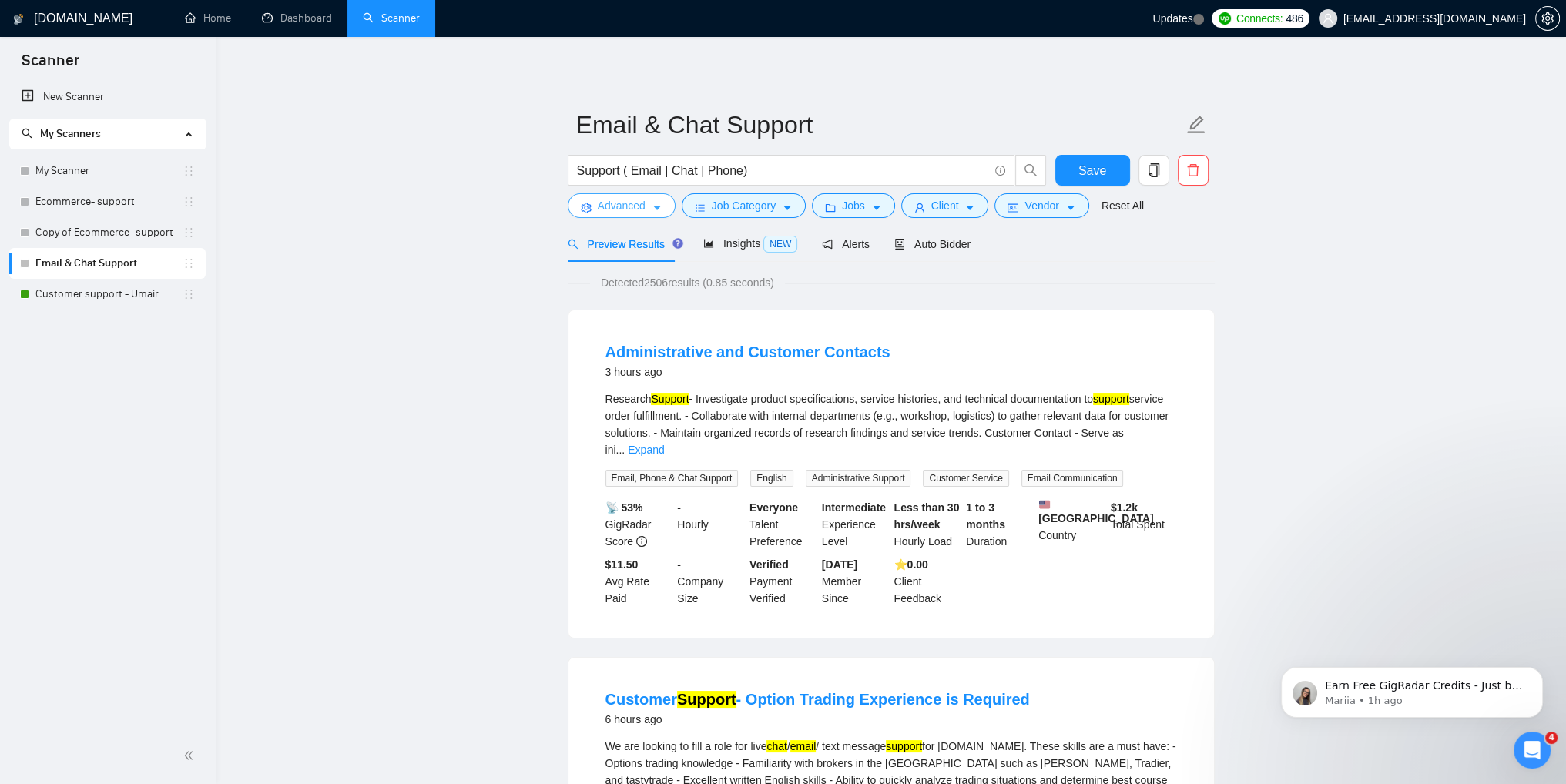
click at [614, 215] on button "Advanced" at bounding box center [621, 205] width 107 height 24
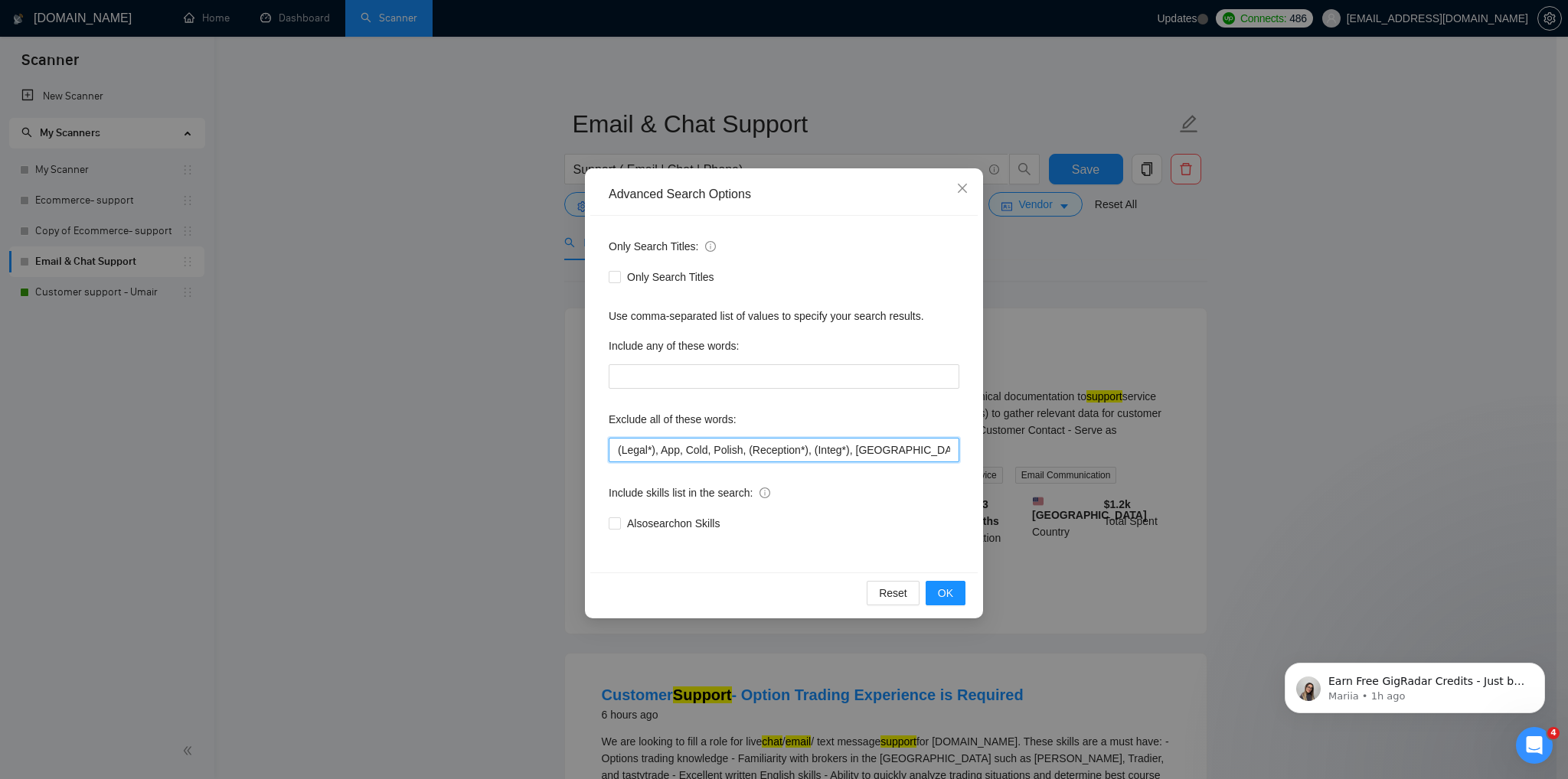
click at [617, 450] on input "(Legal*), App, Cold, Polish, (Reception*), (Integ*), [GEOGRAPHIC_DATA], Crypto,…" at bounding box center [784, 450] width 350 height 24
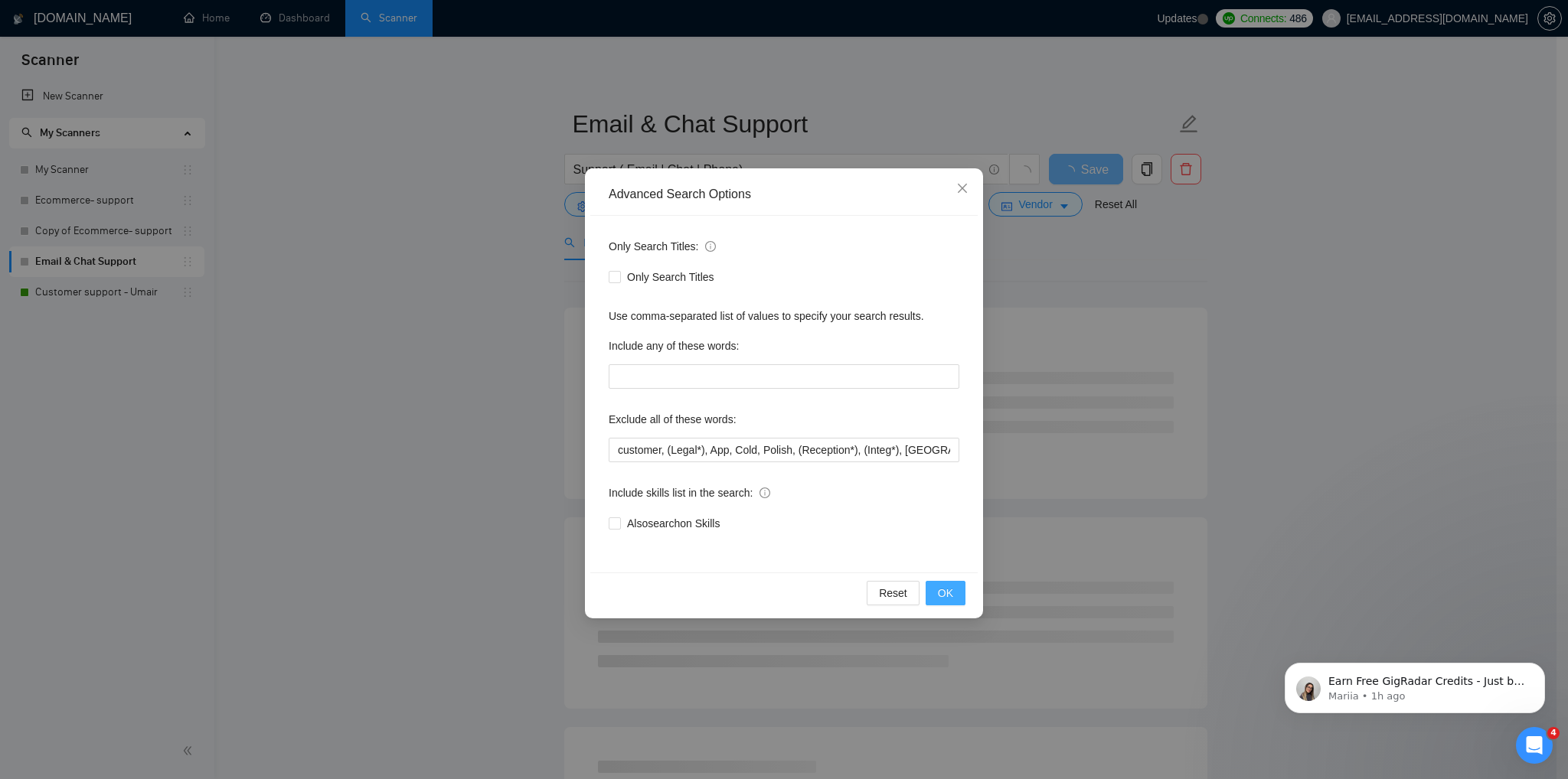
click at [947, 595] on span "OK" at bounding box center [945, 593] width 15 height 17
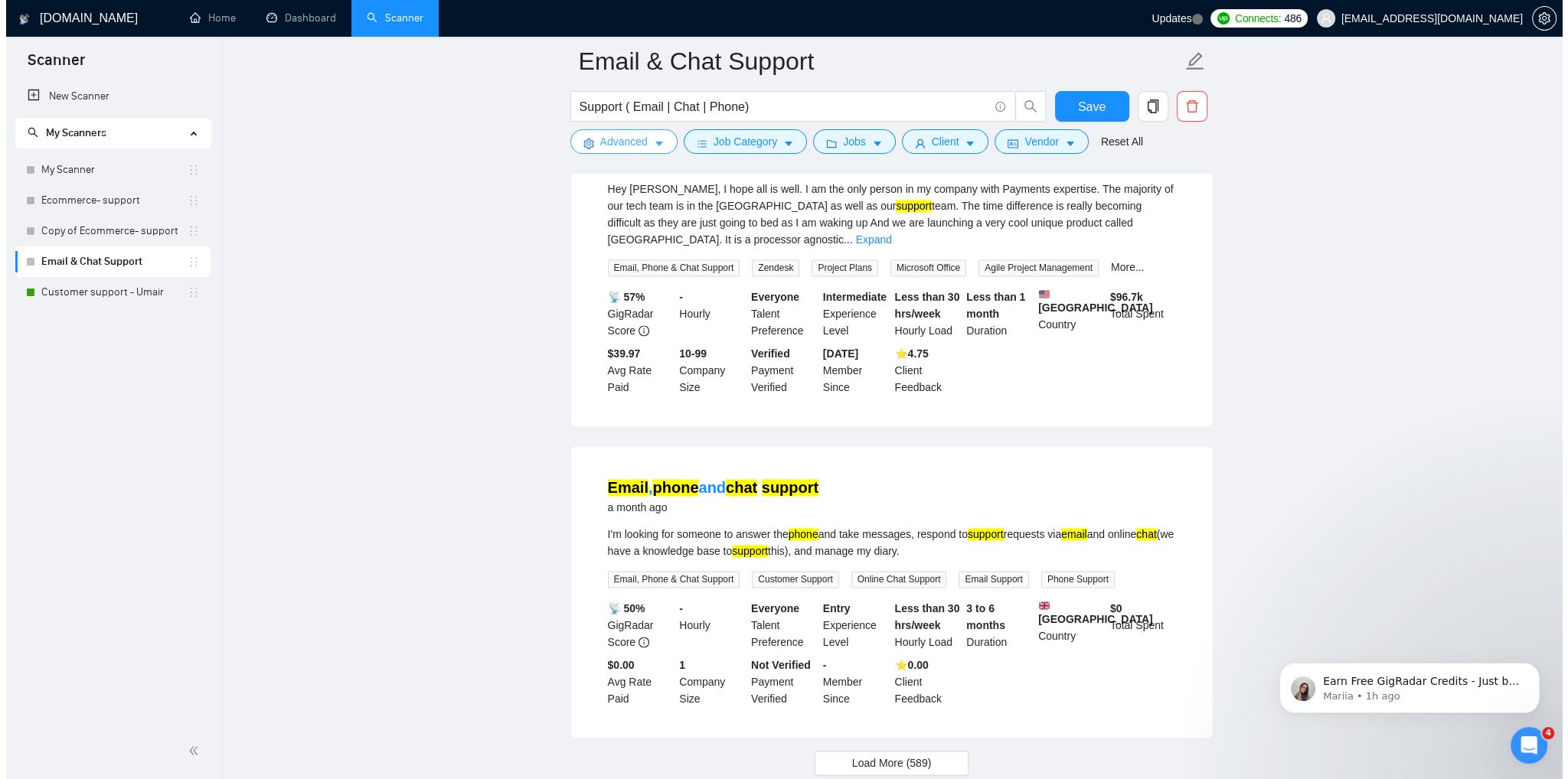
scroll to position [3059, 0]
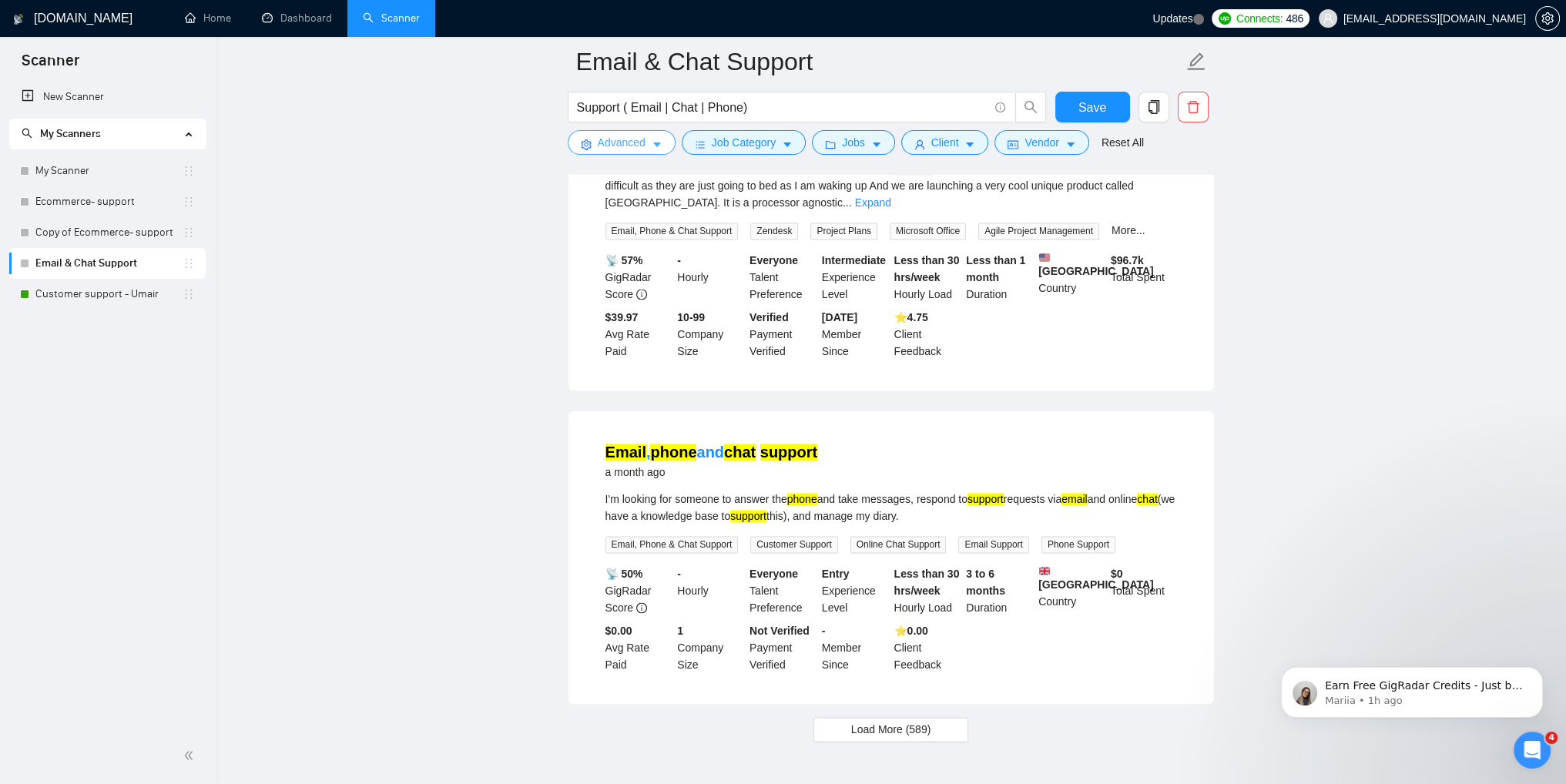
click at [641, 144] on span "Advanced" at bounding box center [621, 143] width 48 height 17
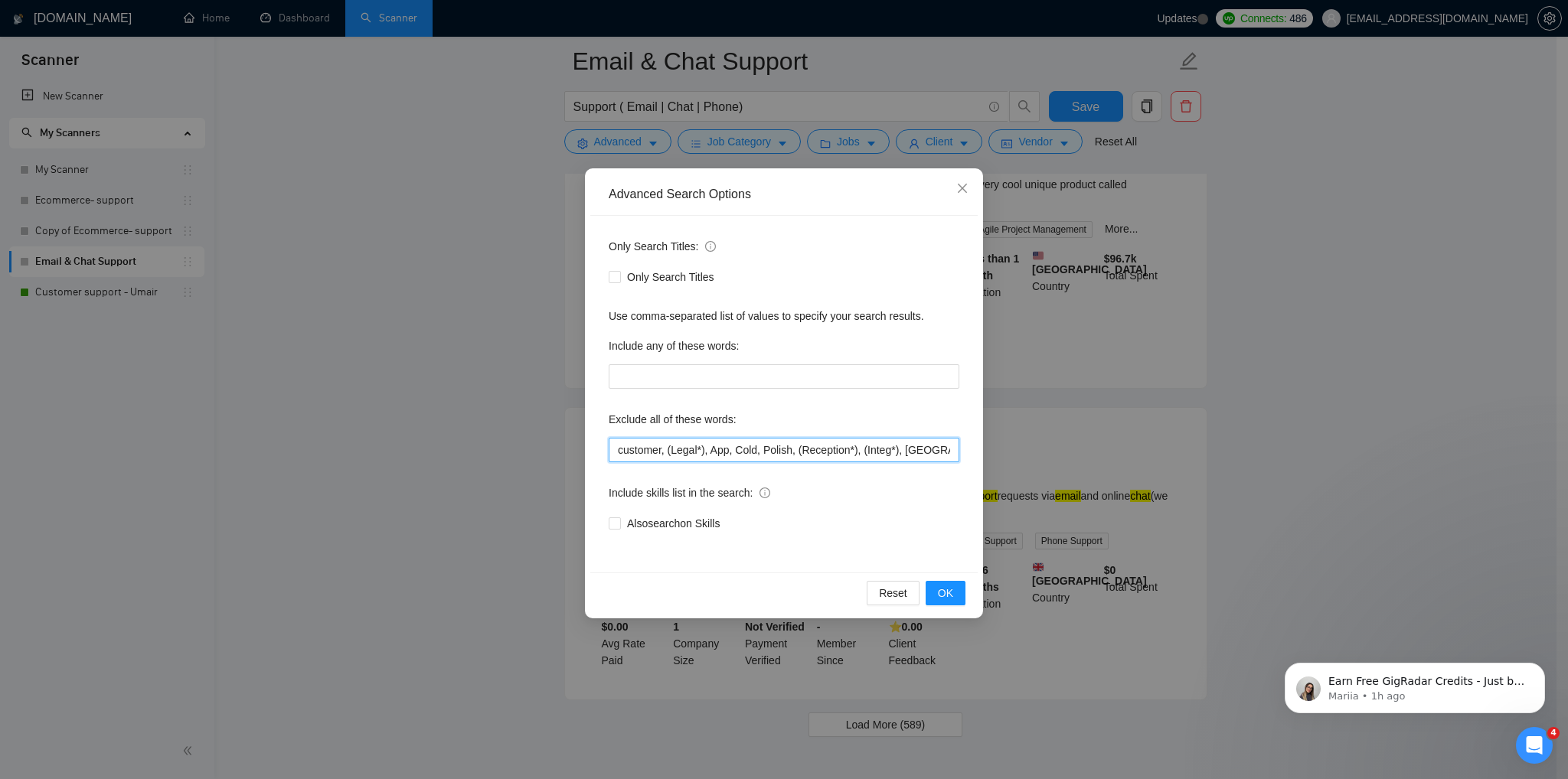
click at [621, 454] on input "customer, (Legal*), App, Cold, Polish, (Reception*), (Integ*), [GEOGRAPHIC_DATA…" at bounding box center [784, 450] width 350 height 24
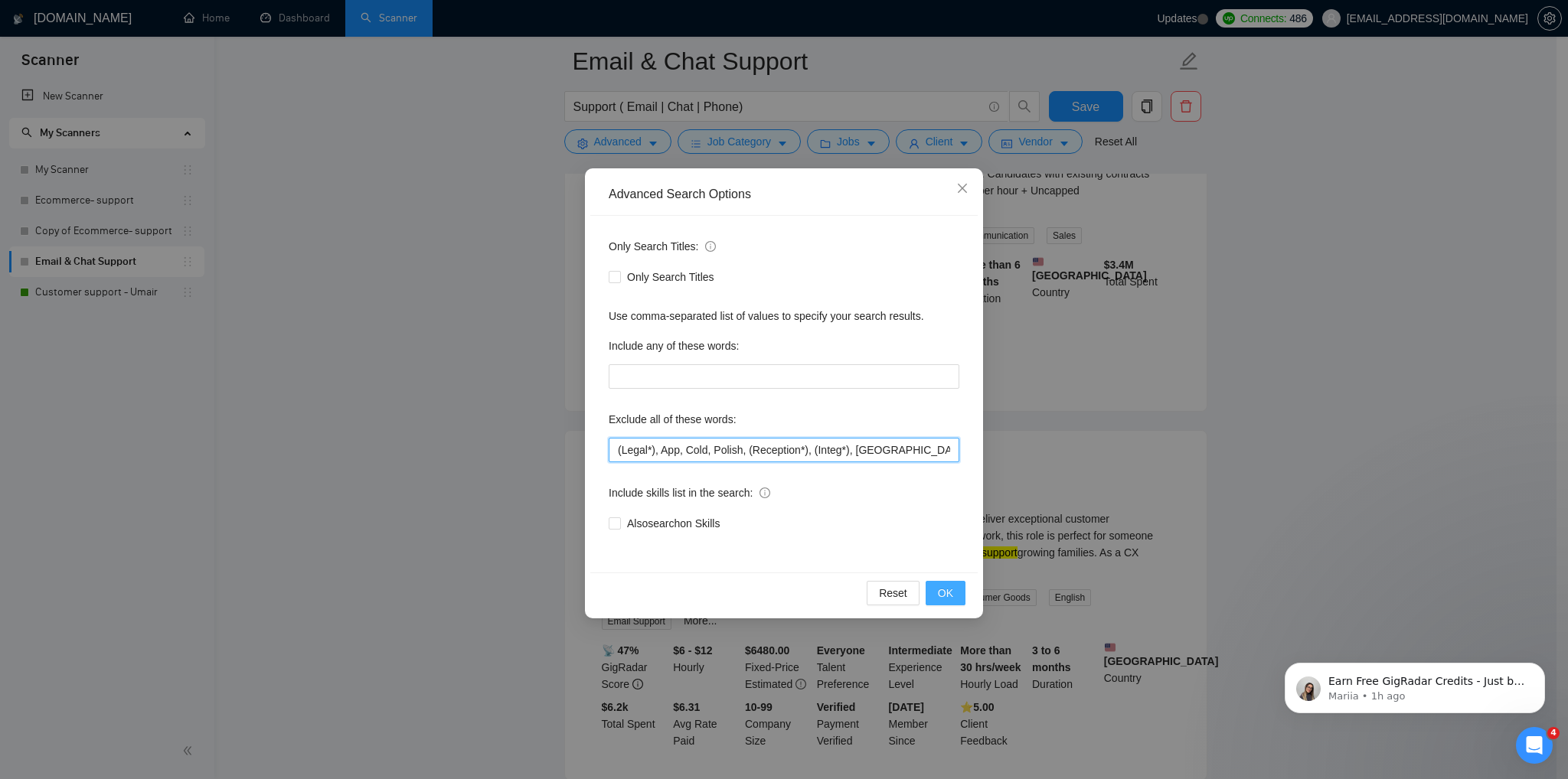
type input "(Legal*), App, Cold, Polish, (Reception*), (Integ*), [GEOGRAPHIC_DATA], Crypto,…"
click at [946, 592] on span "OK" at bounding box center [945, 593] width 15 height 17
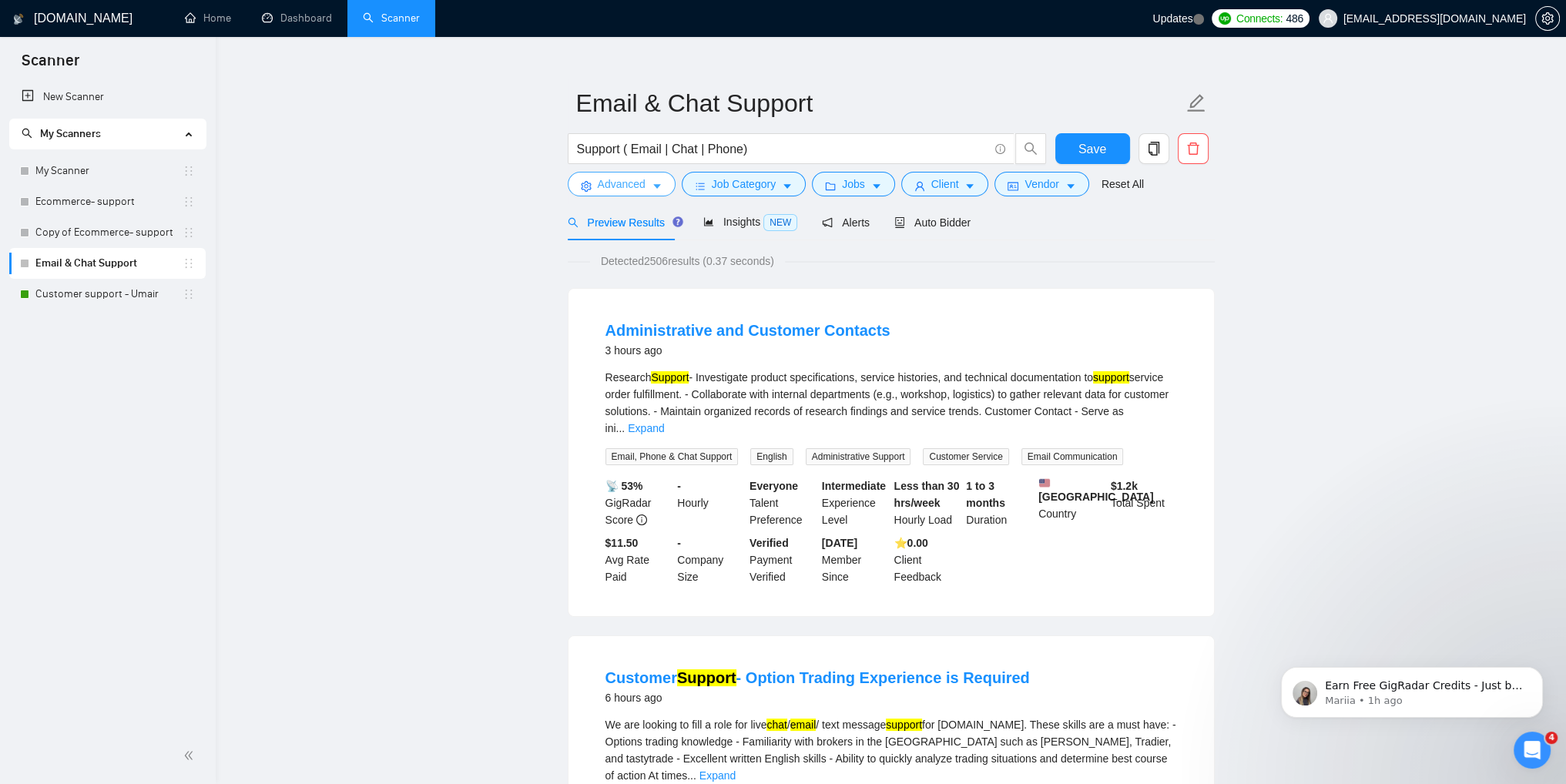
scroll to position [0, 0]
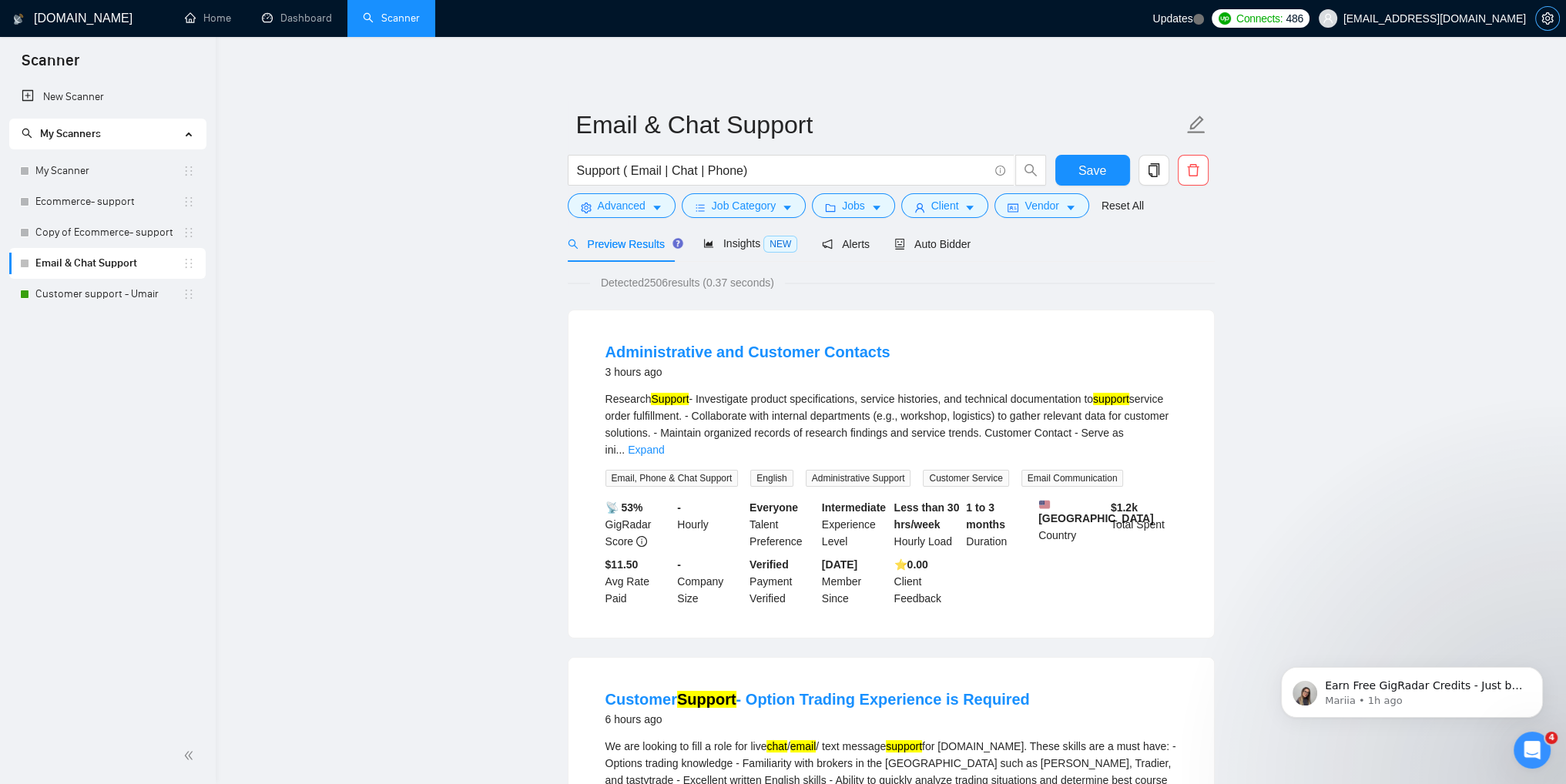
click at [1544, 24] on icon "setting" at bounding box center [1548, 18] width 13 height 13
click at [1545, 23] on icon "setting" at bounding box center [1548, 18] width 12 height 13
click at [1082, 166] on span "Save" at bounding box center [1092, 170] width 28 height 19
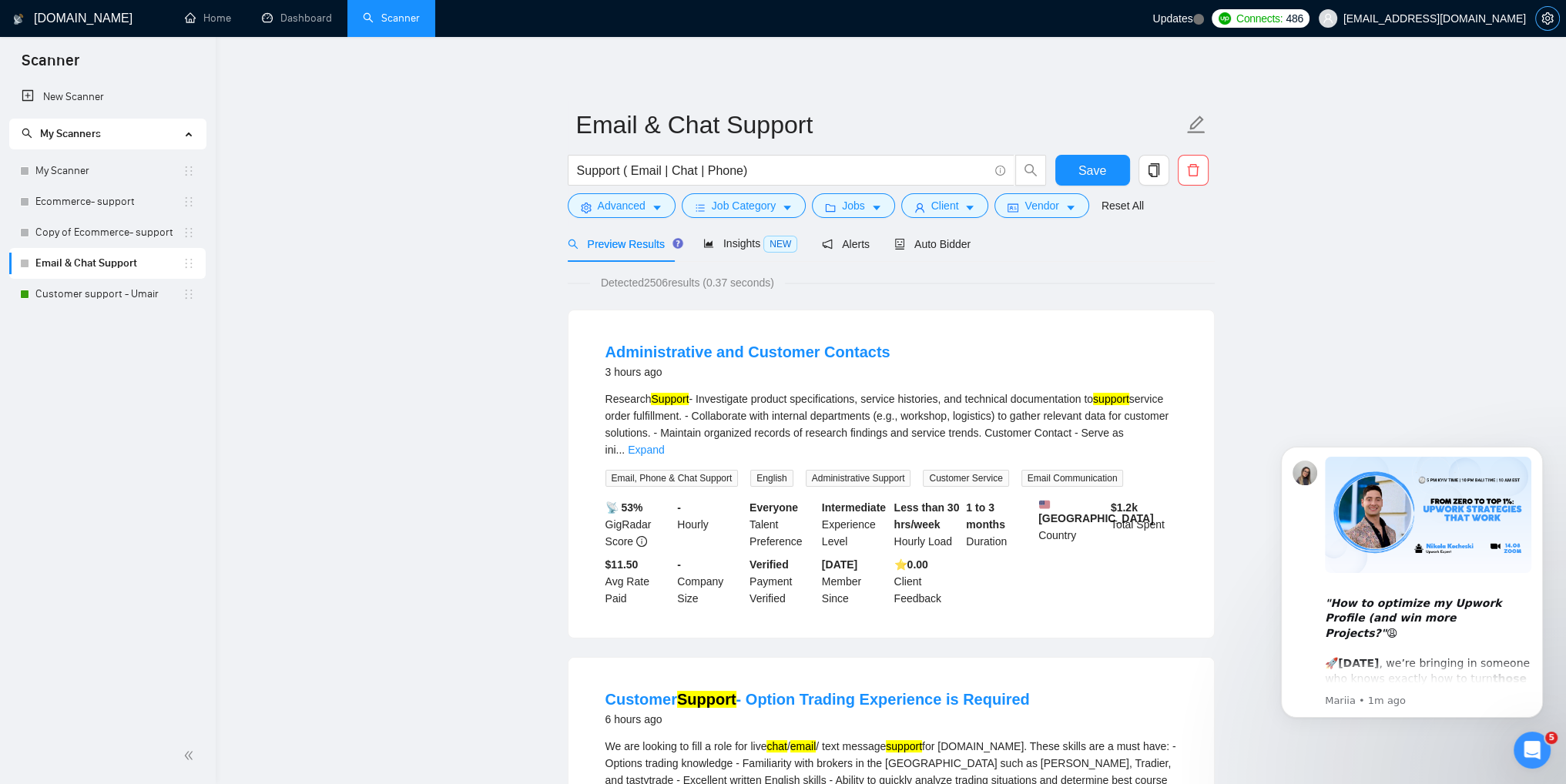
click at [1542, 27] on button "button" at bounding box center [1547, 18] width 24 height 24
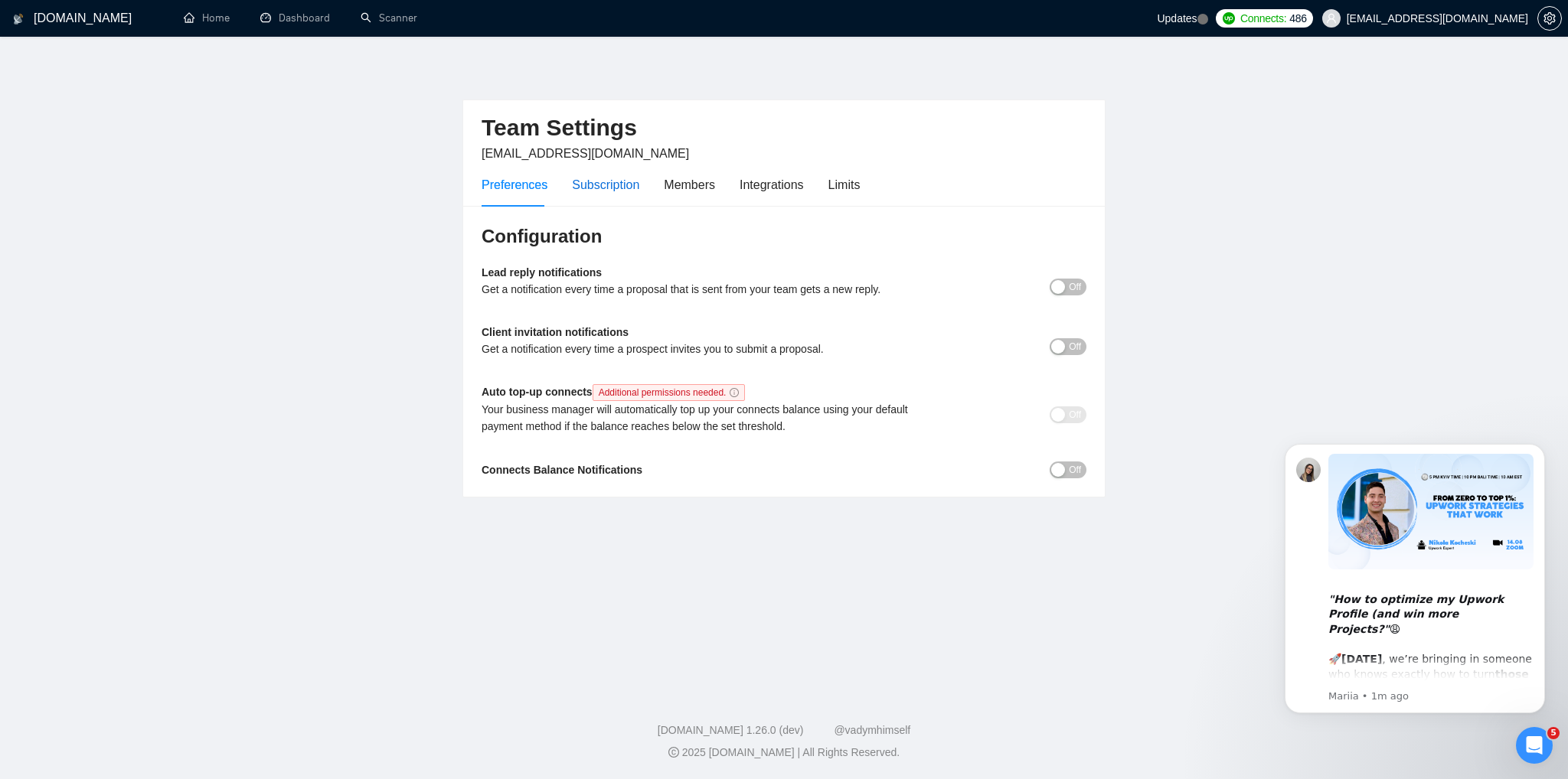
click at [607, 191] on div "Subscription" at bounding box center [605, 184] width 68 height 19
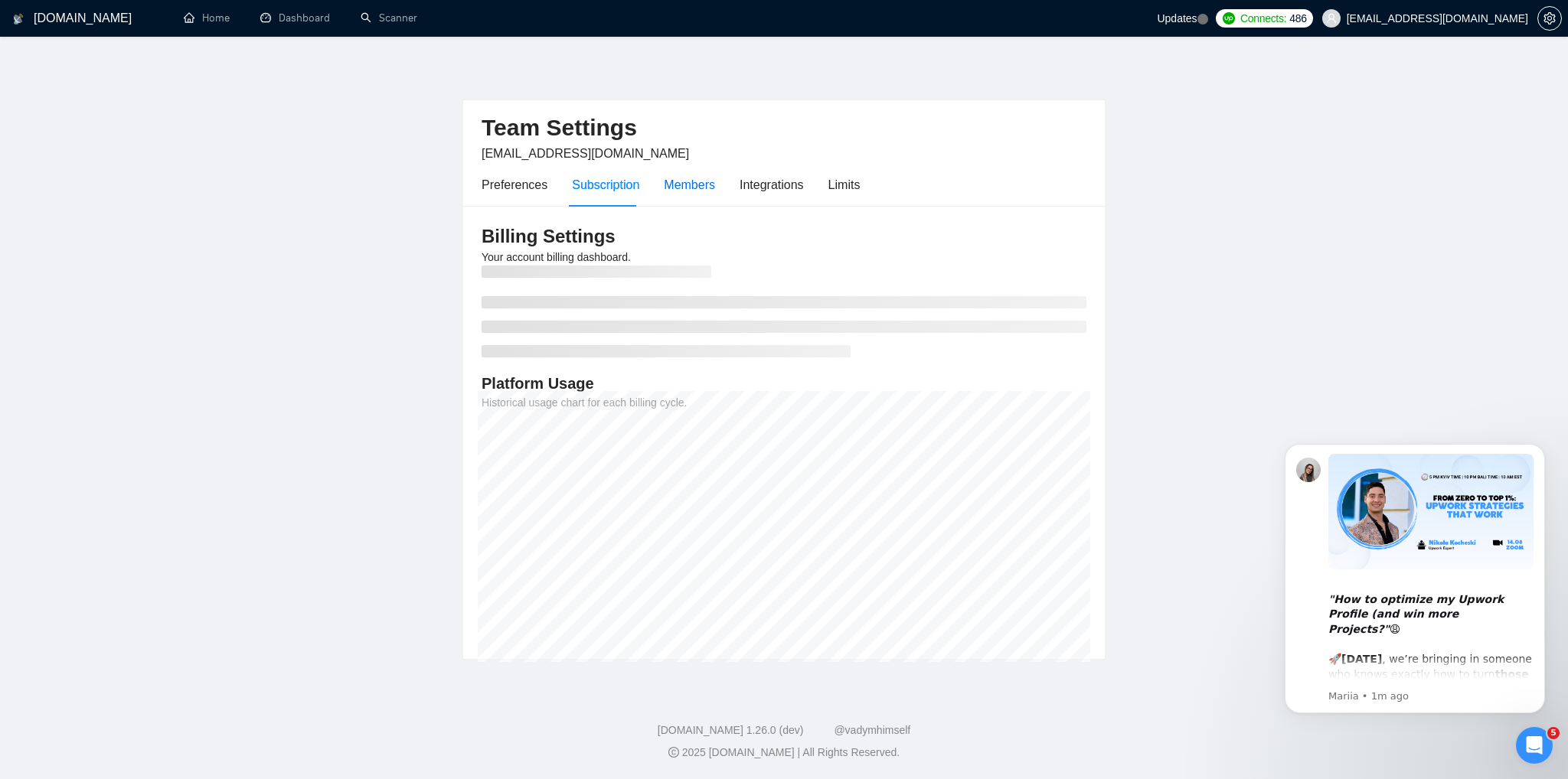
click at [688, 193] on div "Members" at bounding box center [688, 184] width 51 height 19
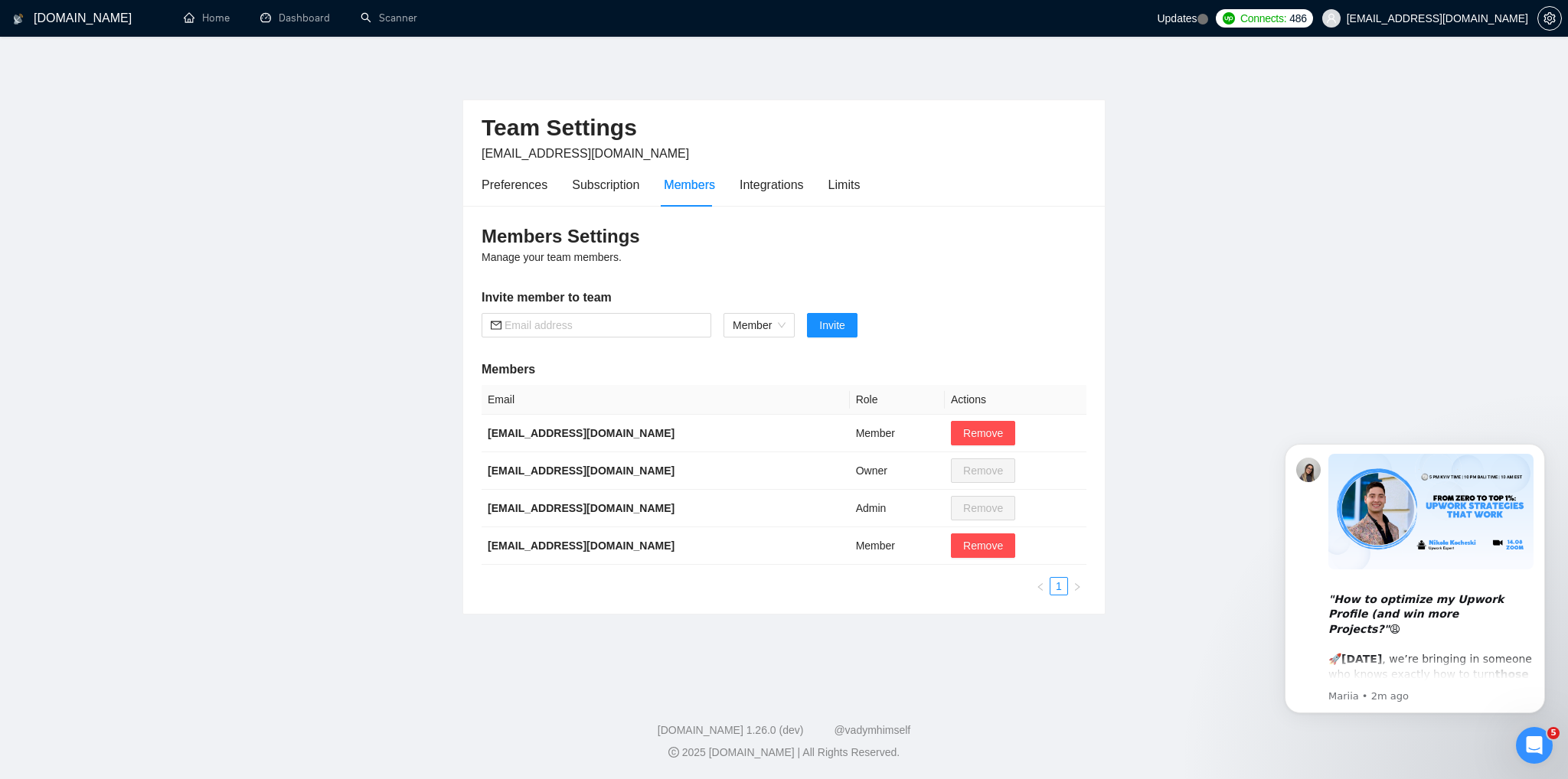
click at [1240, 320] on main "Team Settings [EMAIL_ADDRESS][DOMAIN_NAME] Preferences Subscription Members Int…" at bounding box center [784, 360] width 1519 height 600
paste input "mailto:[EMAIL_ADDRESS][DOMAIN_NAME]"
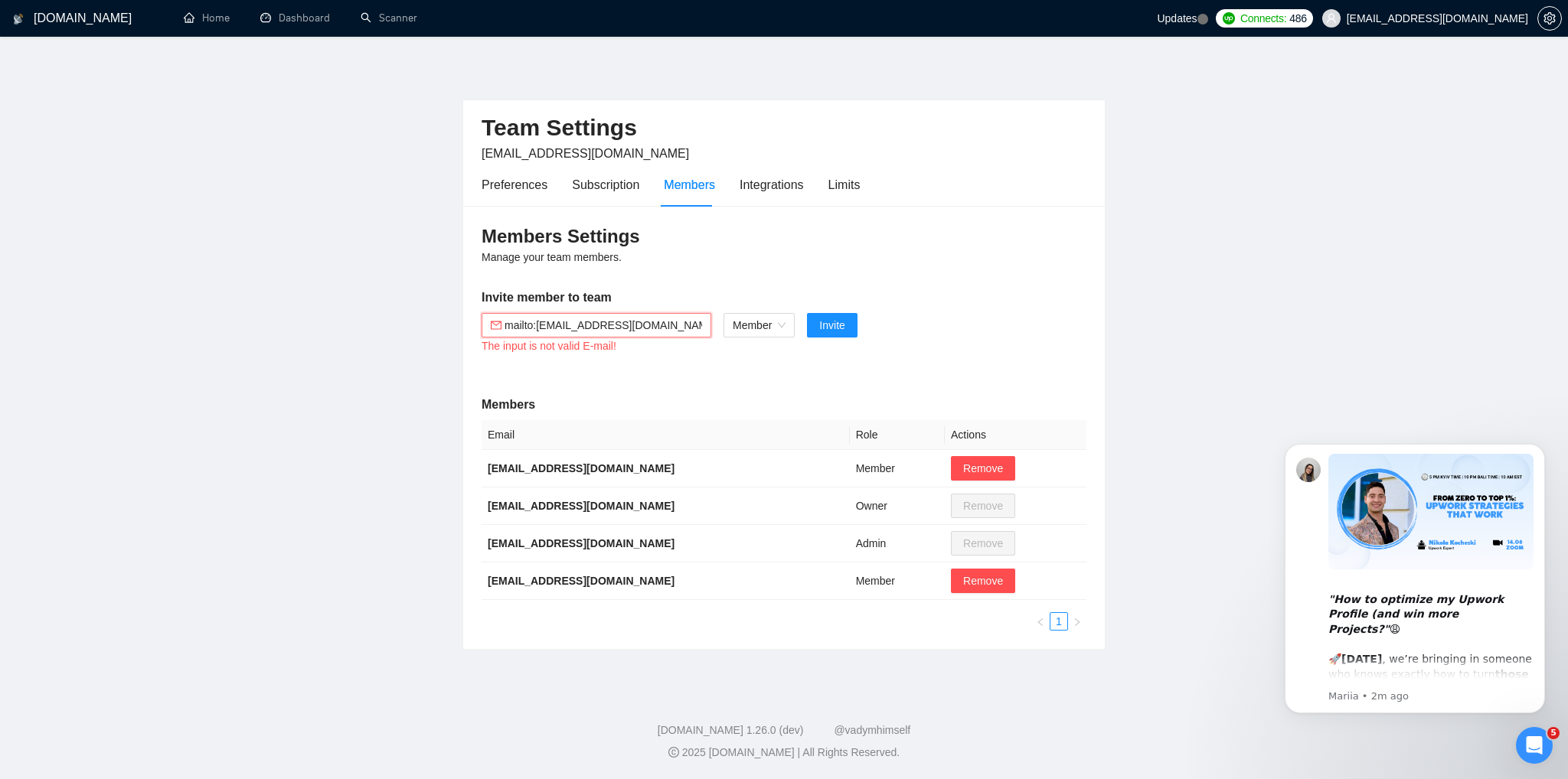
drag, startPoint x: 537, startPoint y: 326, endPoint x: 550, endPoint y: 347, distance: 24.7
click at [538, 330] on input "mailto:[EMAIL_ADDRESS][DOMAIN_NAME]" at bounding box center [603, 325] width 198 height 17
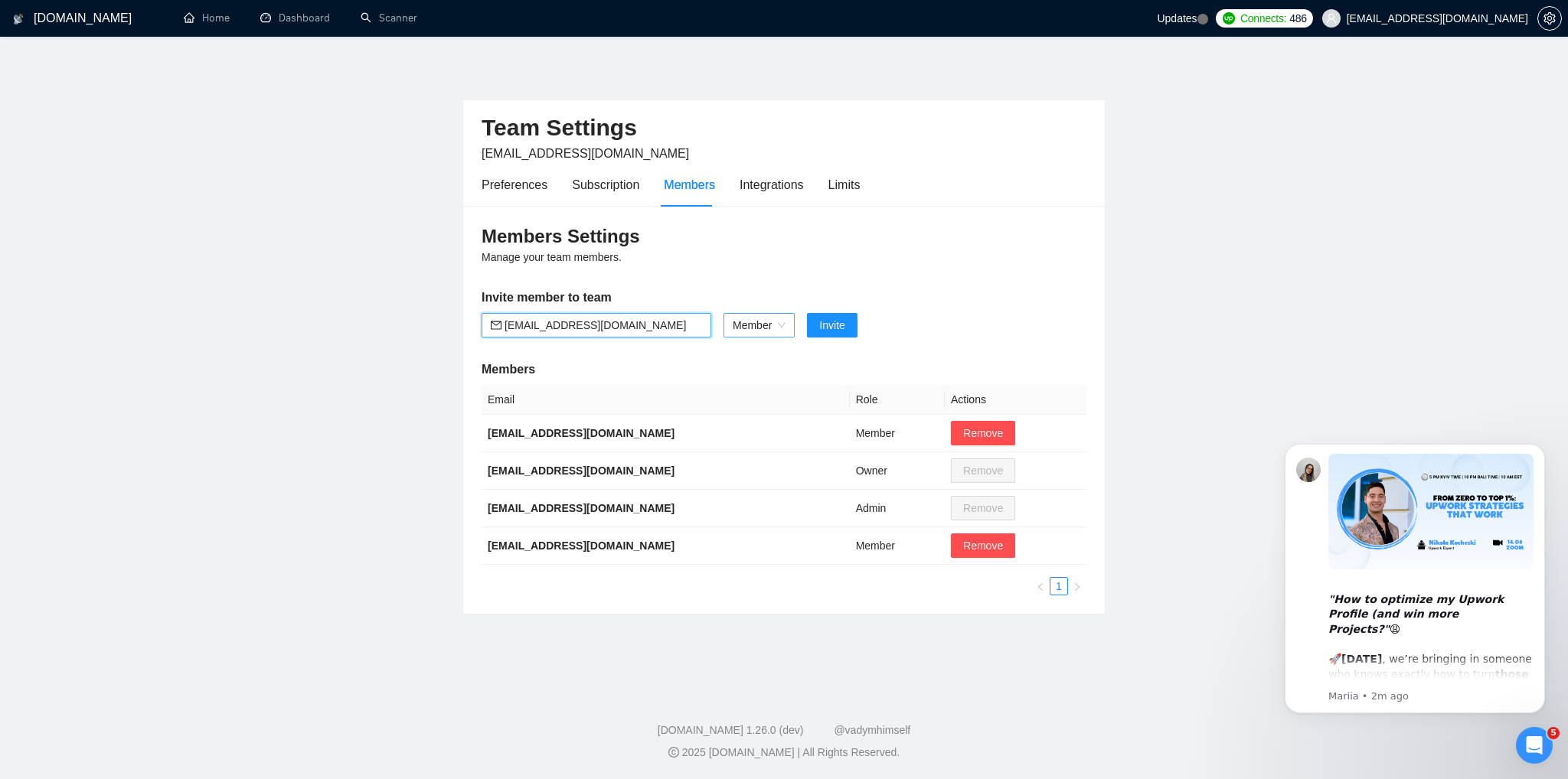
click at [773, 322] on span "Member" at bounding box center [759, 325] width 53 height 23
type input "[EMAIL_ADDRESS][DOMAIN_NAME]"
click at [759, 354] on div "Admin" at bounding box center [759, 355] width 53 height 17
click at [812, 330] on span "Invite" at bounding box center [824, 325] width 25 height 17
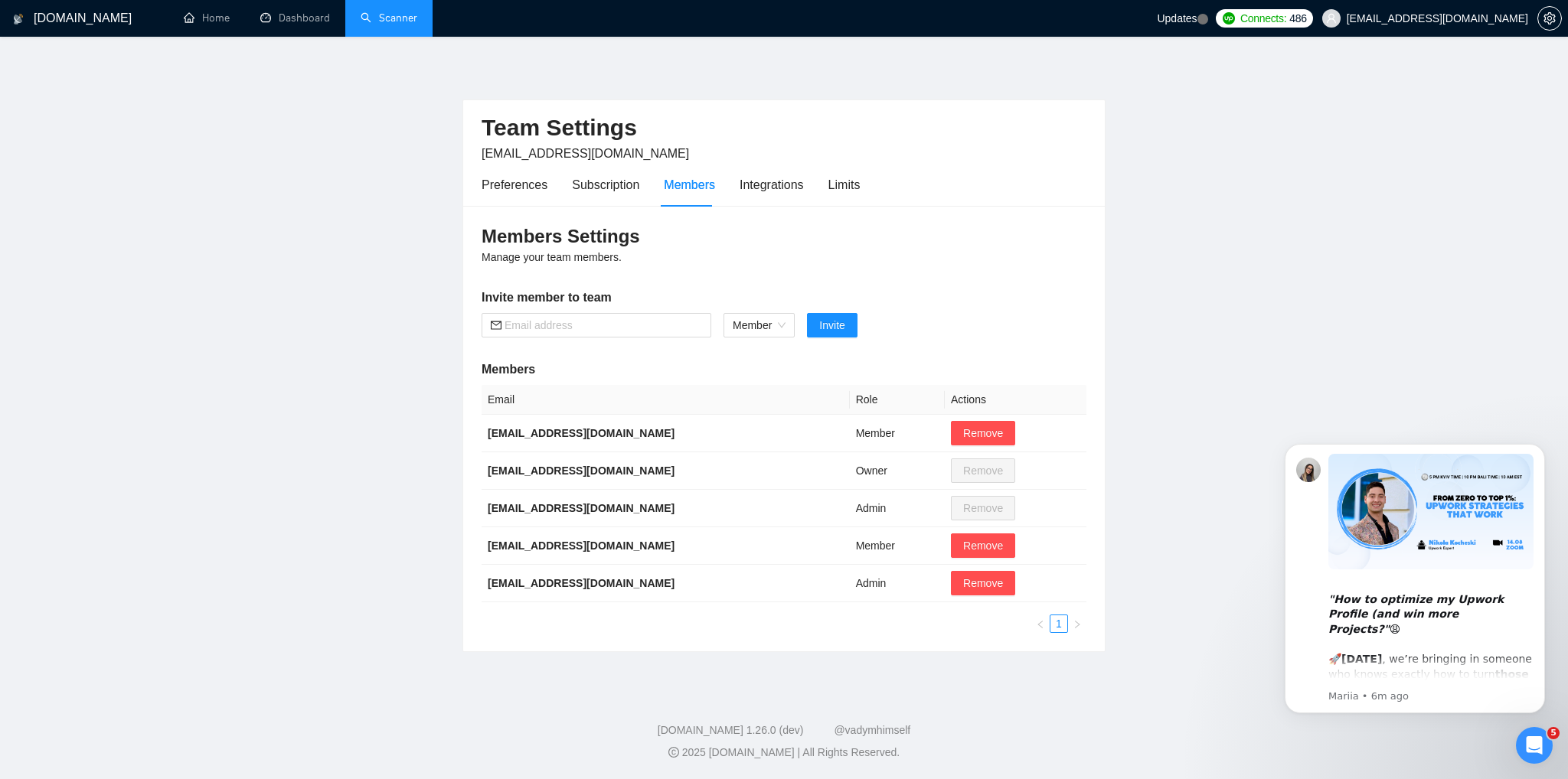
click at [387, 16] on link "Scanner" at bounding box center [389, 18] width 57 height 13
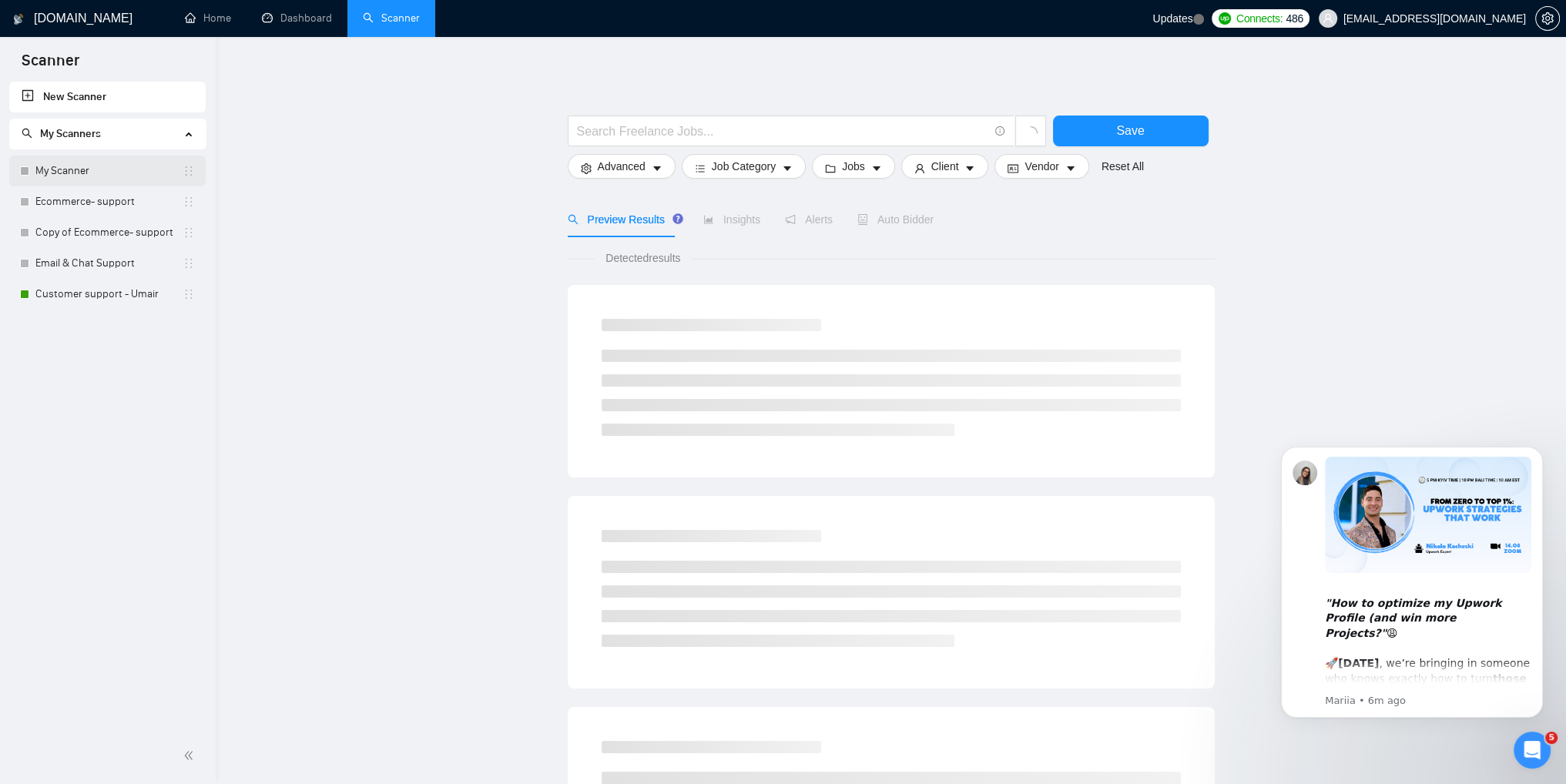
click at [42, 172] on link "My Scanner" at bounding box center [108, 170] width 147 height 31
